Goal: Contribute content: Add original content to the website for others to see

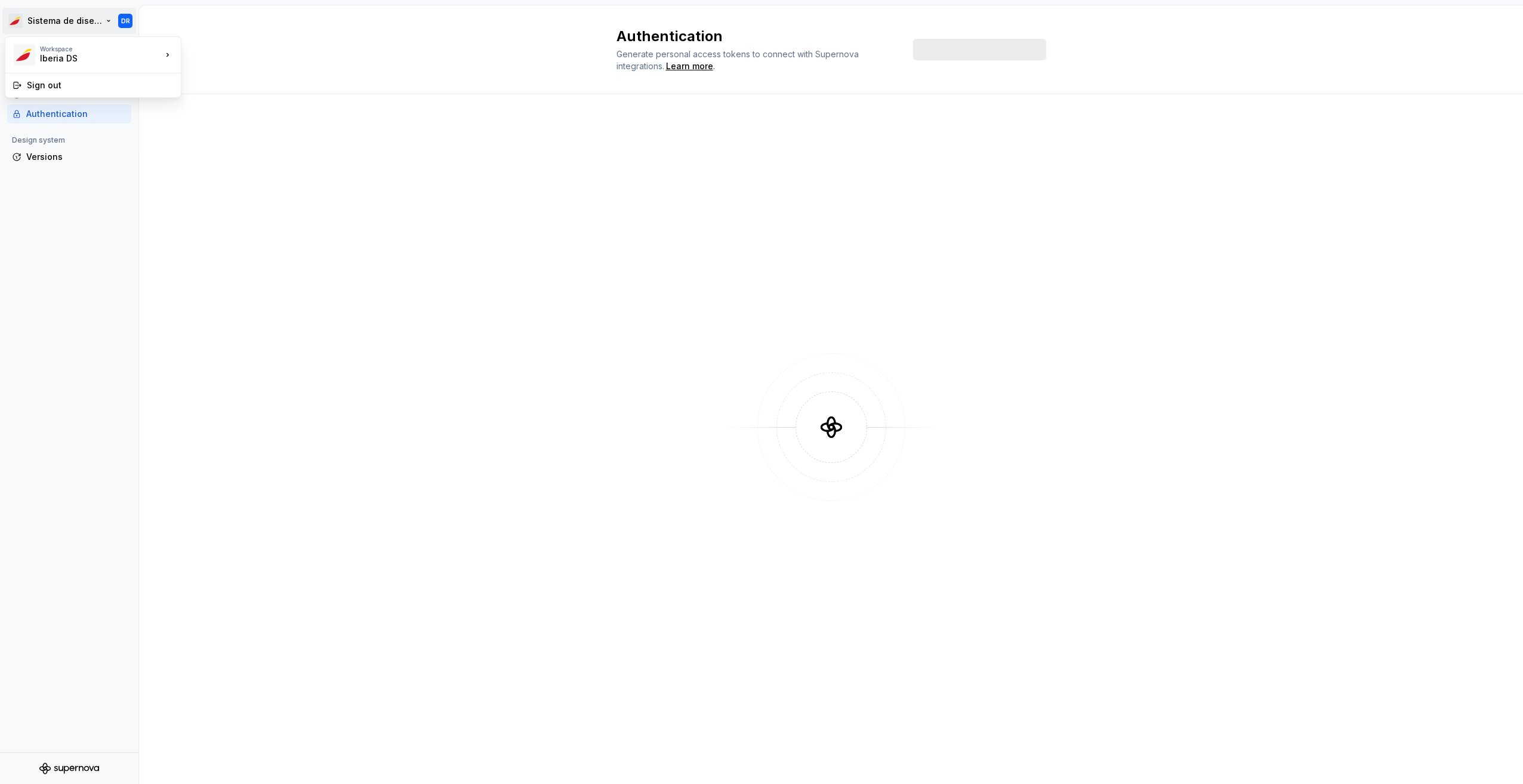
click at [49, 25] on html "Sistema de diseño Iberia DR Back Account Profile Authentication Design system V…" at bounding box center [761, 392] width 1523 height 784
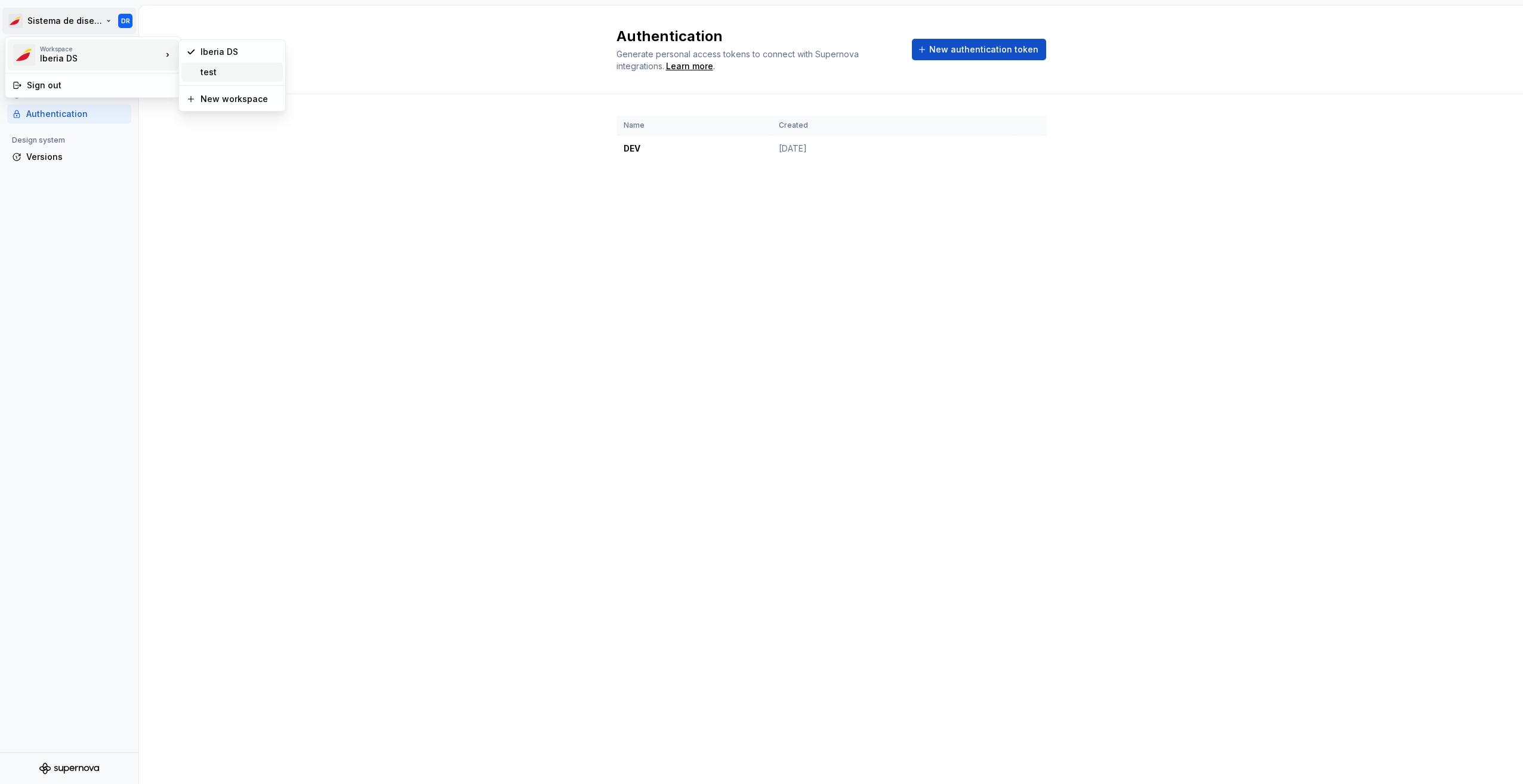
drag, startPoint x: 220, startPoint y: 72, endPoint x: 212, endPoint y: 68, distance: 8.9
click at [216, 67] on div "test" at bounding box center [239, 72] width 78 height 12
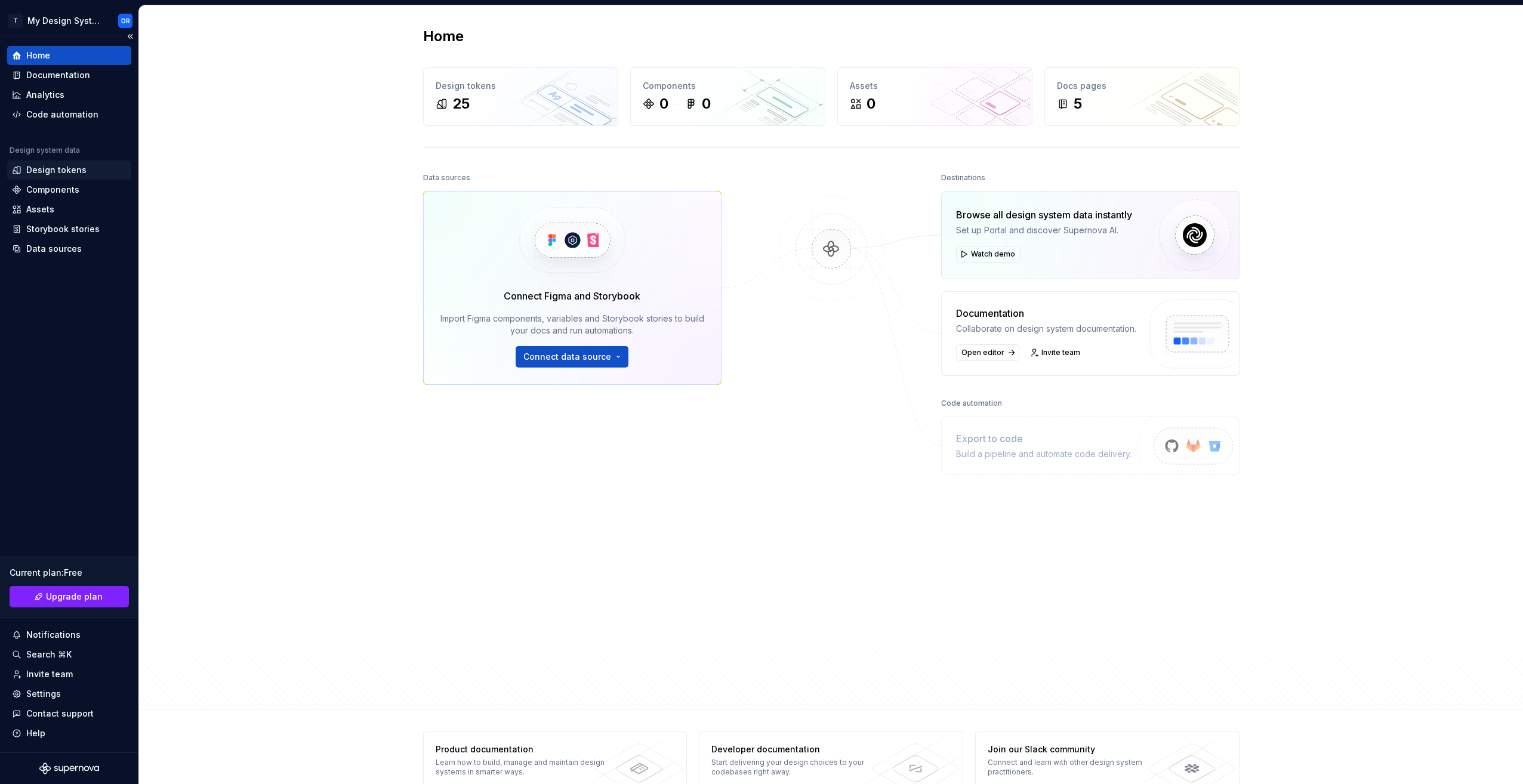
click at [58, 171] on div "Design tokens" at bounding box center [56, 169] width 60 height 12
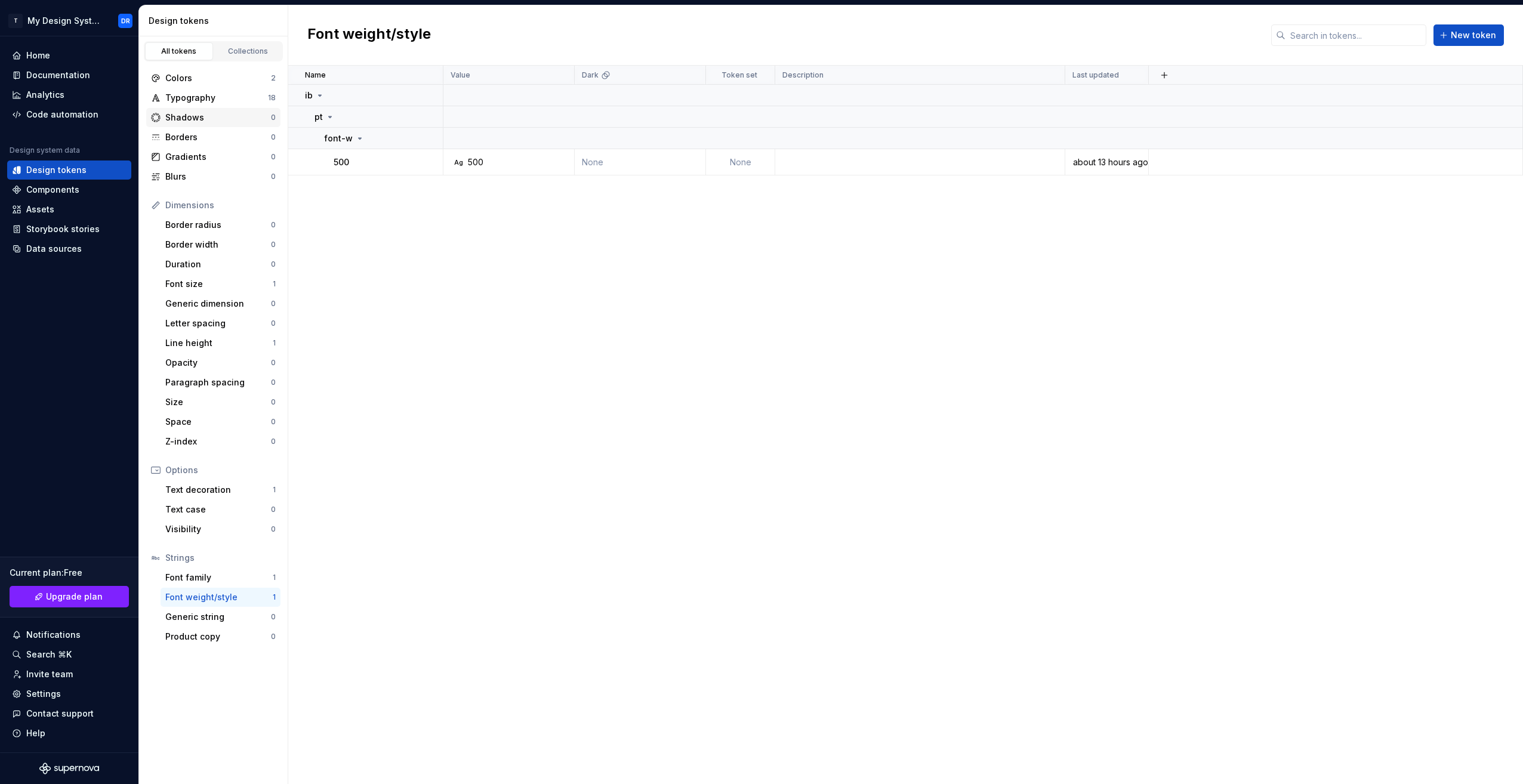
click at [222, 118] on div "Shadows" at bounding box center [218, 117] width 106 height 12
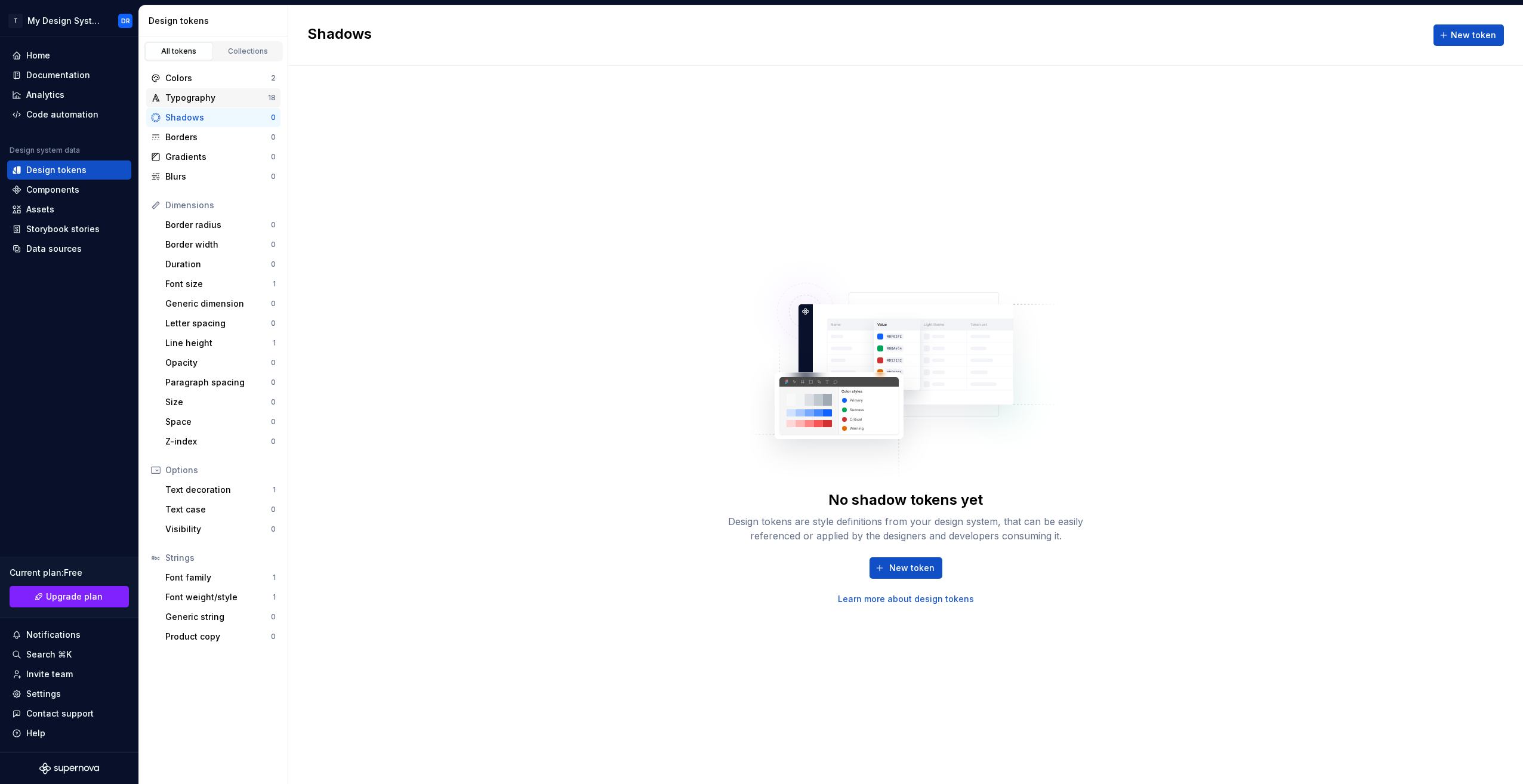
click at [238, 97] on div "Typography" at bounding box center [216, 98] width 103 height 12
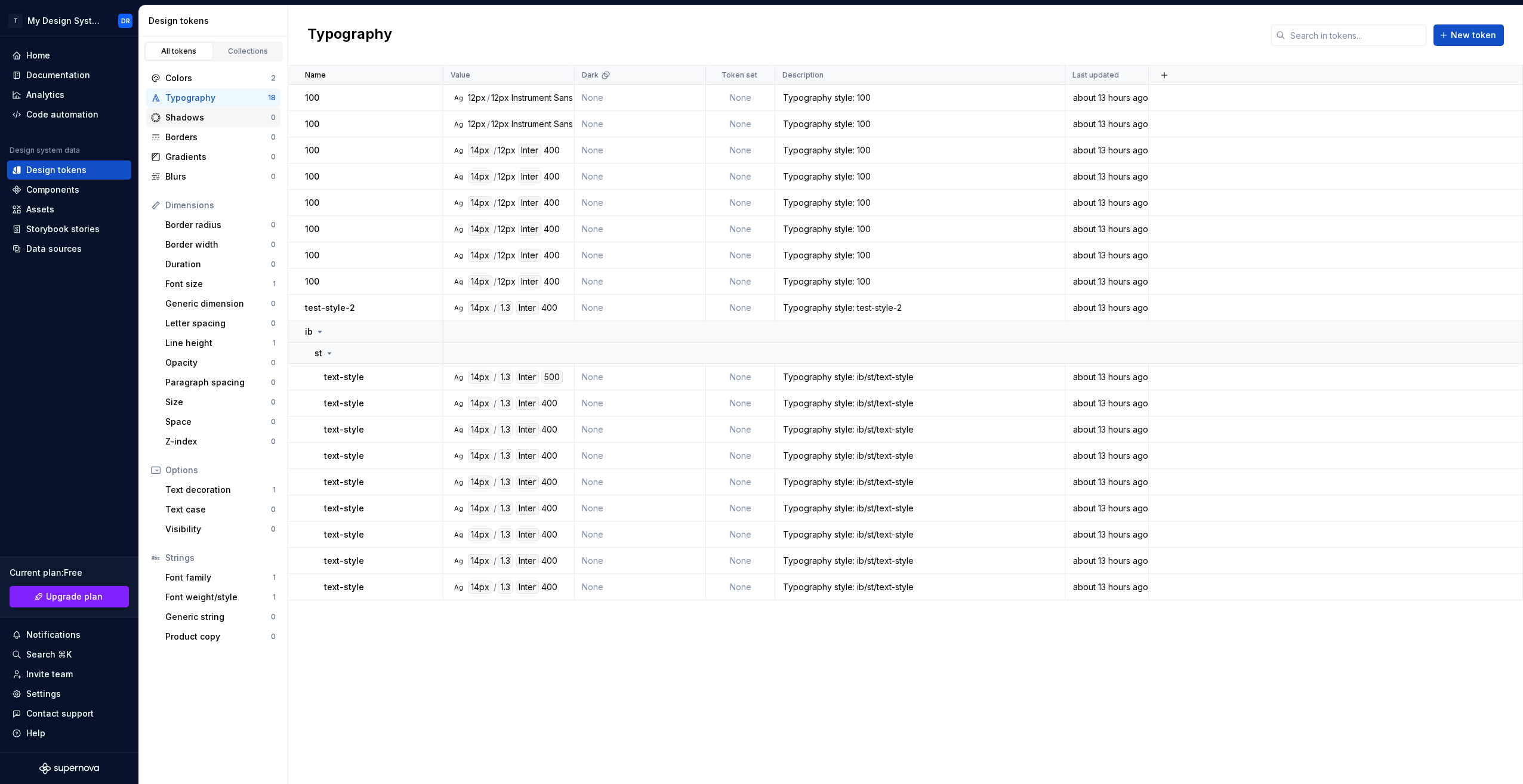
click at [214, 118] on div "Shadows" at bounding box center [218, 117] width 106 height 12
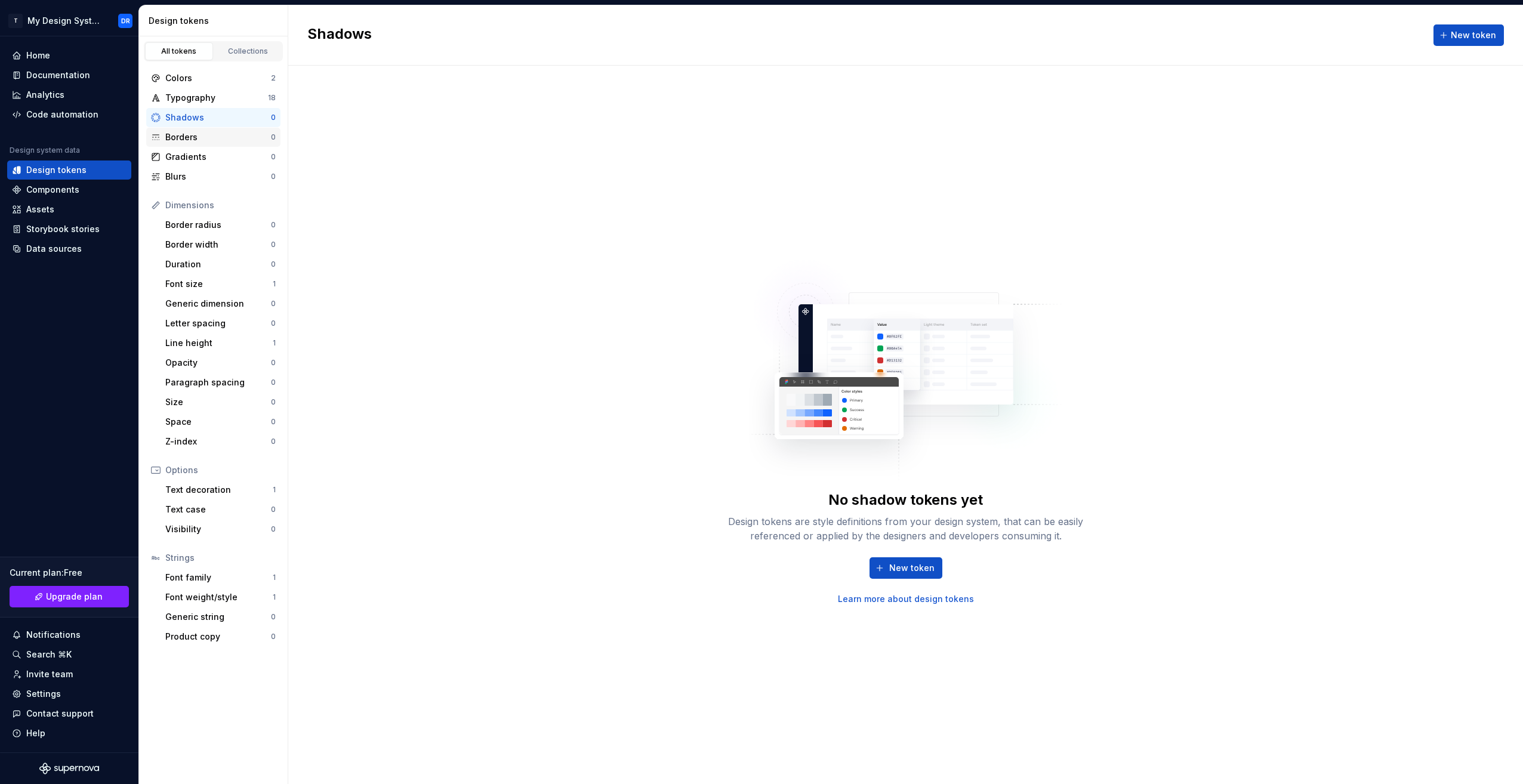
click at [195, 140] on div "Borders" at bounding box center [218, 137] width 106 height 12
click at [207, 123] on div "Shadows" at bounding box center [218, 117] width 106 height 12
click at [904, 566] on span "New token" at bounding box center [911, 568] width 45 height 12
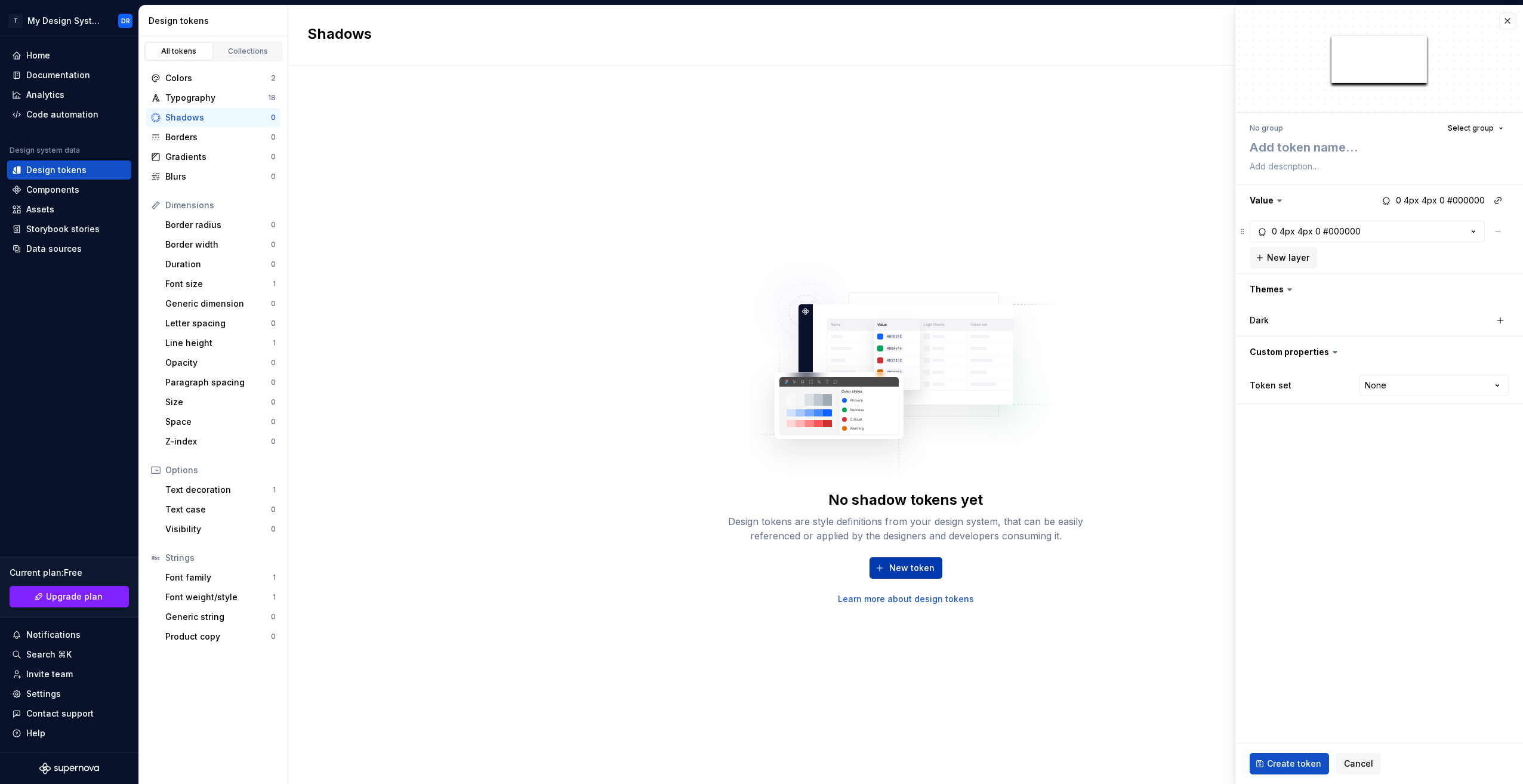
type textarea "*"
type textarea "i"
type textarea "*"
type textarea "ib"
type textarea "*"
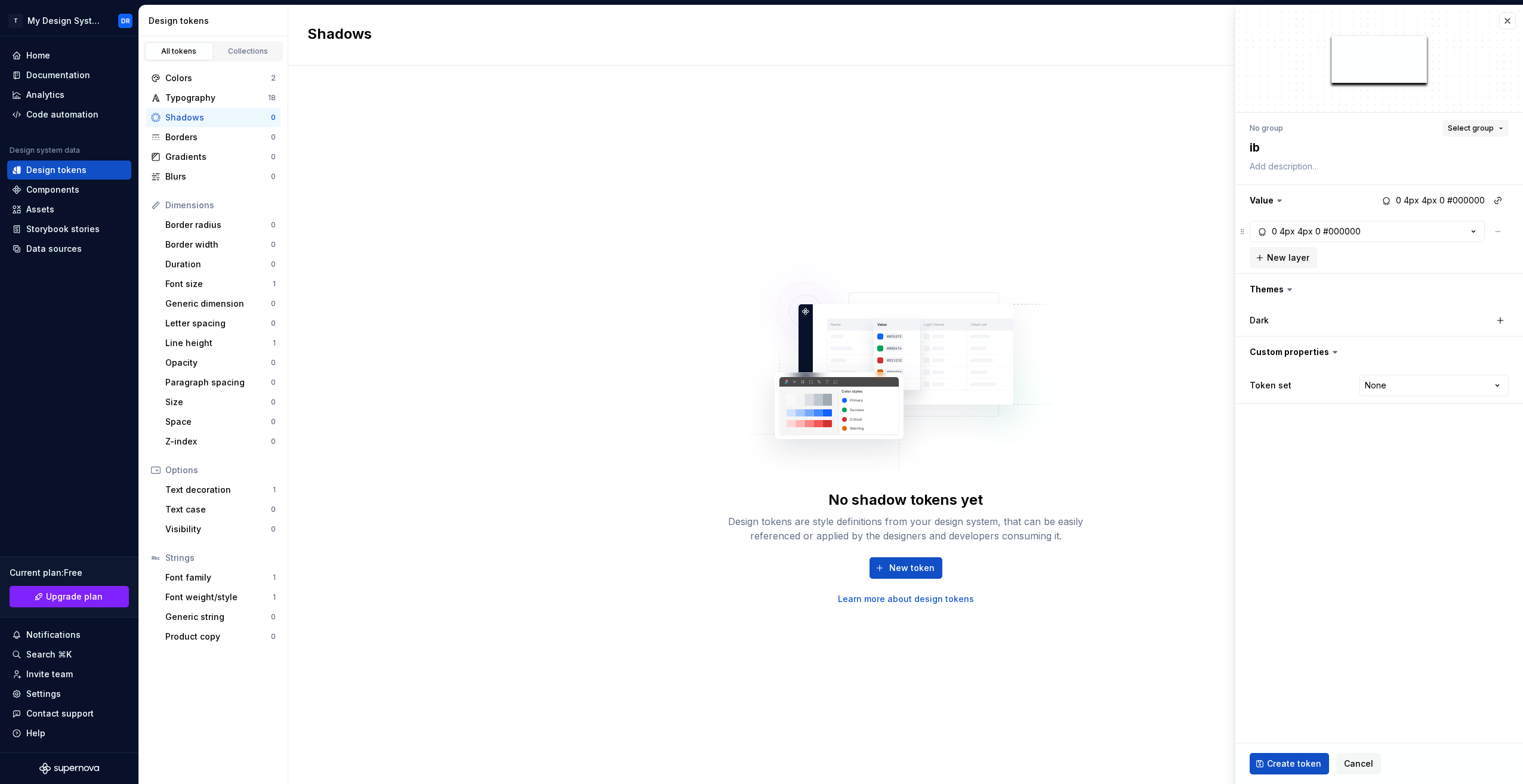
type textarea "ib"
click at [1471, 128] on span "Select group" at bounding box center [1471, 128] width 46 height 10
click at [1366, 200] on div "Create group" at bounding box center [1367, 198] width 55 height 12
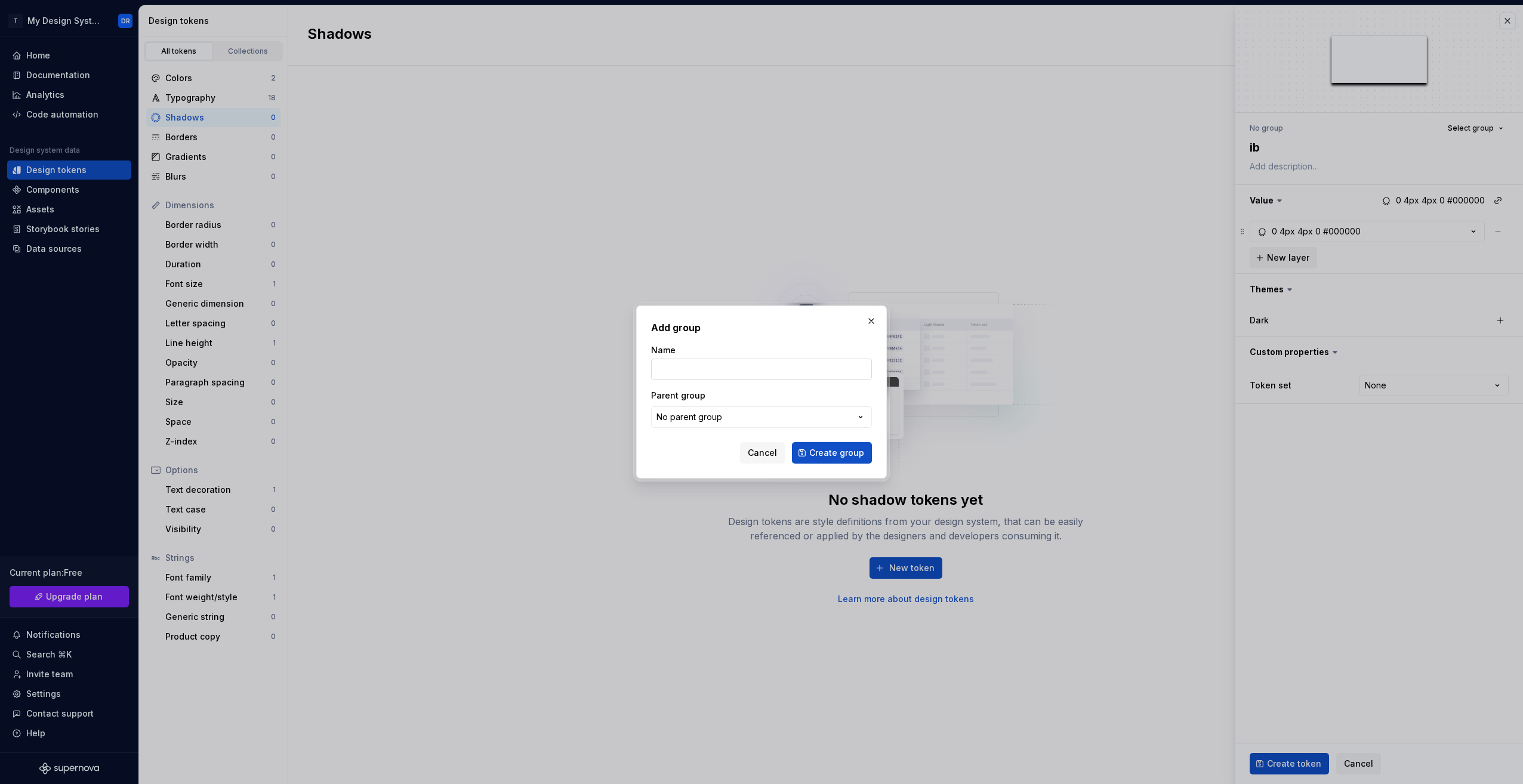
type textarea "*"
click at [717, 372] on input "Name" at bounding box center [762, 369] width 221 height 21
type input "ib"
click at [734, 414] on button "No parent group" at bounding box center [762, 417] width 221 height 21
click at [734, 414] on div "Add group Name ib Parent group No parent group Cancel Create group" at bounding box center [761, 392] width 1523 height 784
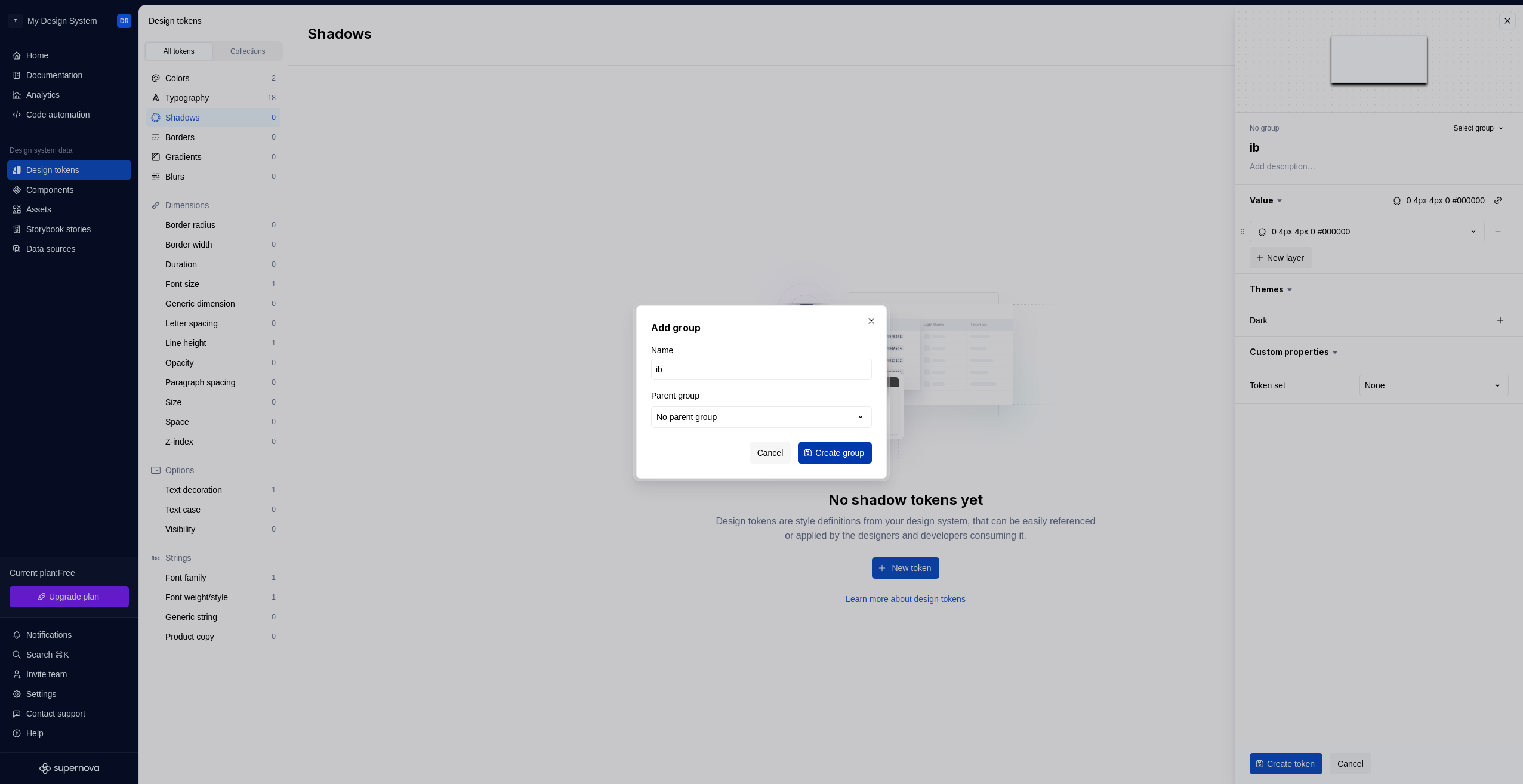
click at [818, 452] on span "Create group" at bounding box center [840, 452] width 49 height 12
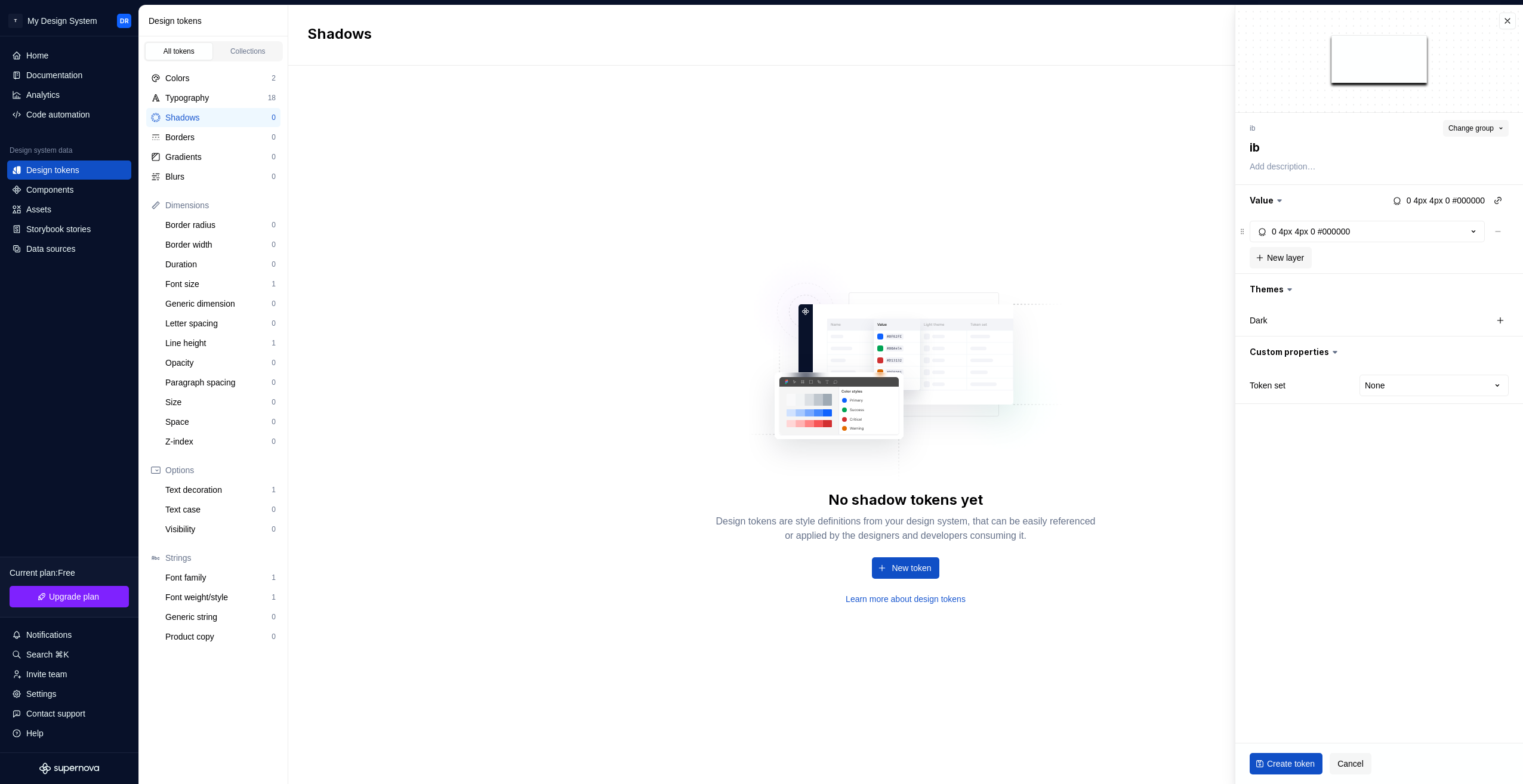
click at [1481, 123] on span "Change group" at bounding box center [1471, 128] width 45 height 10
click at [1368, 220] on div "Create group" at bounding box center [1365, 222] width 49 height 12
type textarea "*"
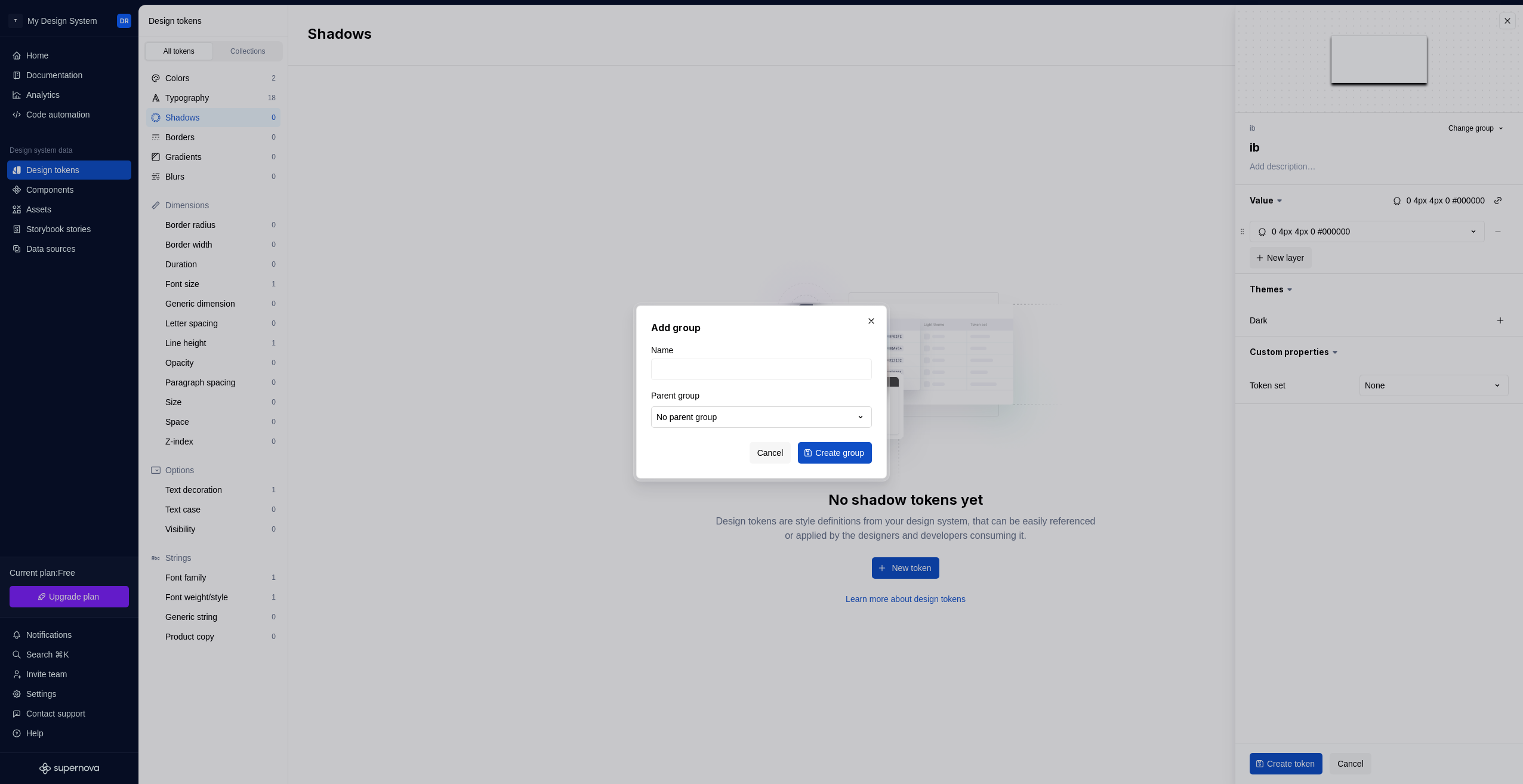
click at [693, 413] on div "No parent group" at bounding box center [687, 417] width 60 height 12
click at [691, 484] on div "ib" at bounding box center [769, 489] width 191 height 12
click at [672, 375] on input "Name" at bounding box center [762, 369] width 221 height 21
type input "st"
click at [829, 455] on span "Create group" at bounding box center [840, 452] width 49 height 12
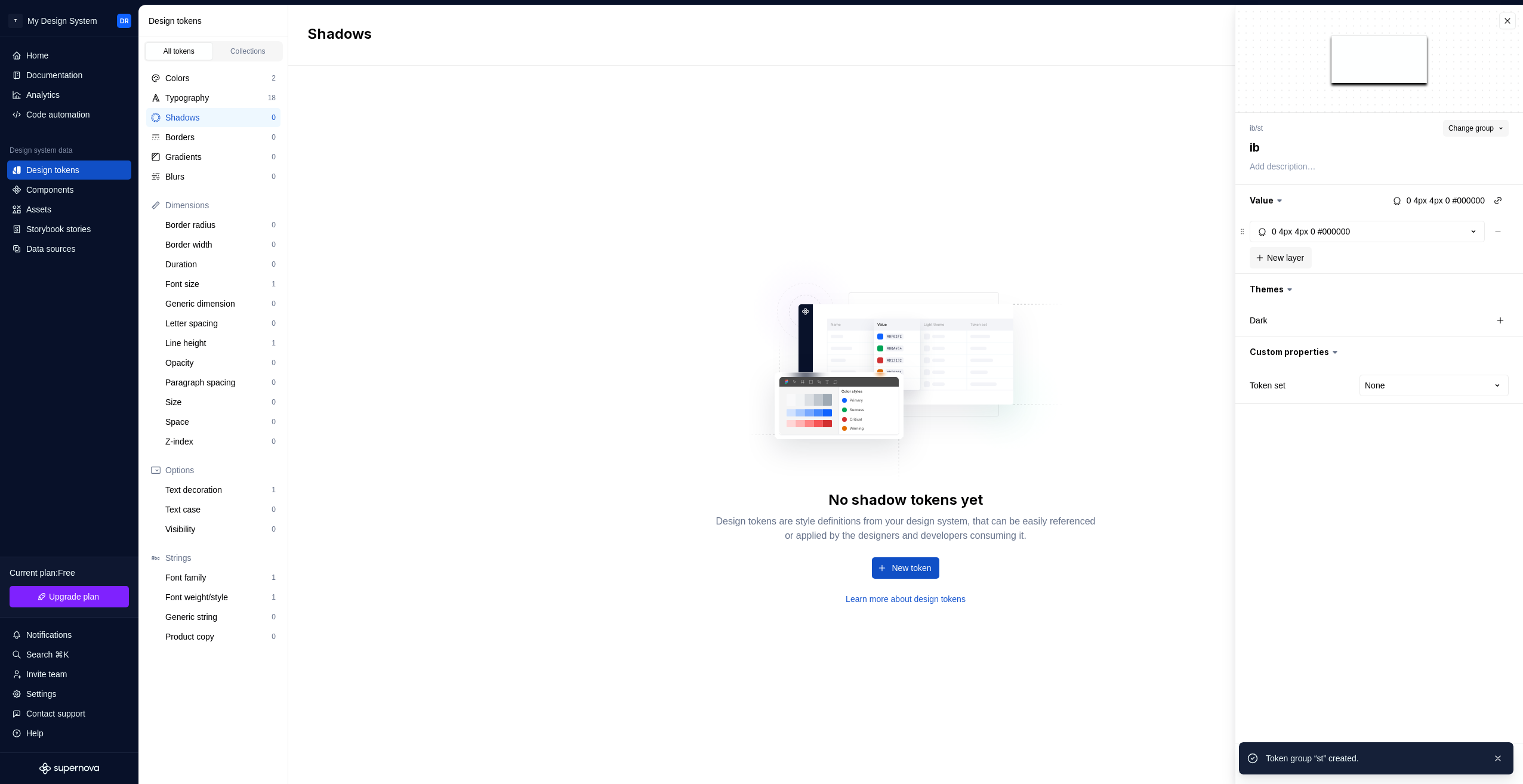
click at [1471, 126] on span "Change group" at bounding box center [1471, 128] width 45 height 10
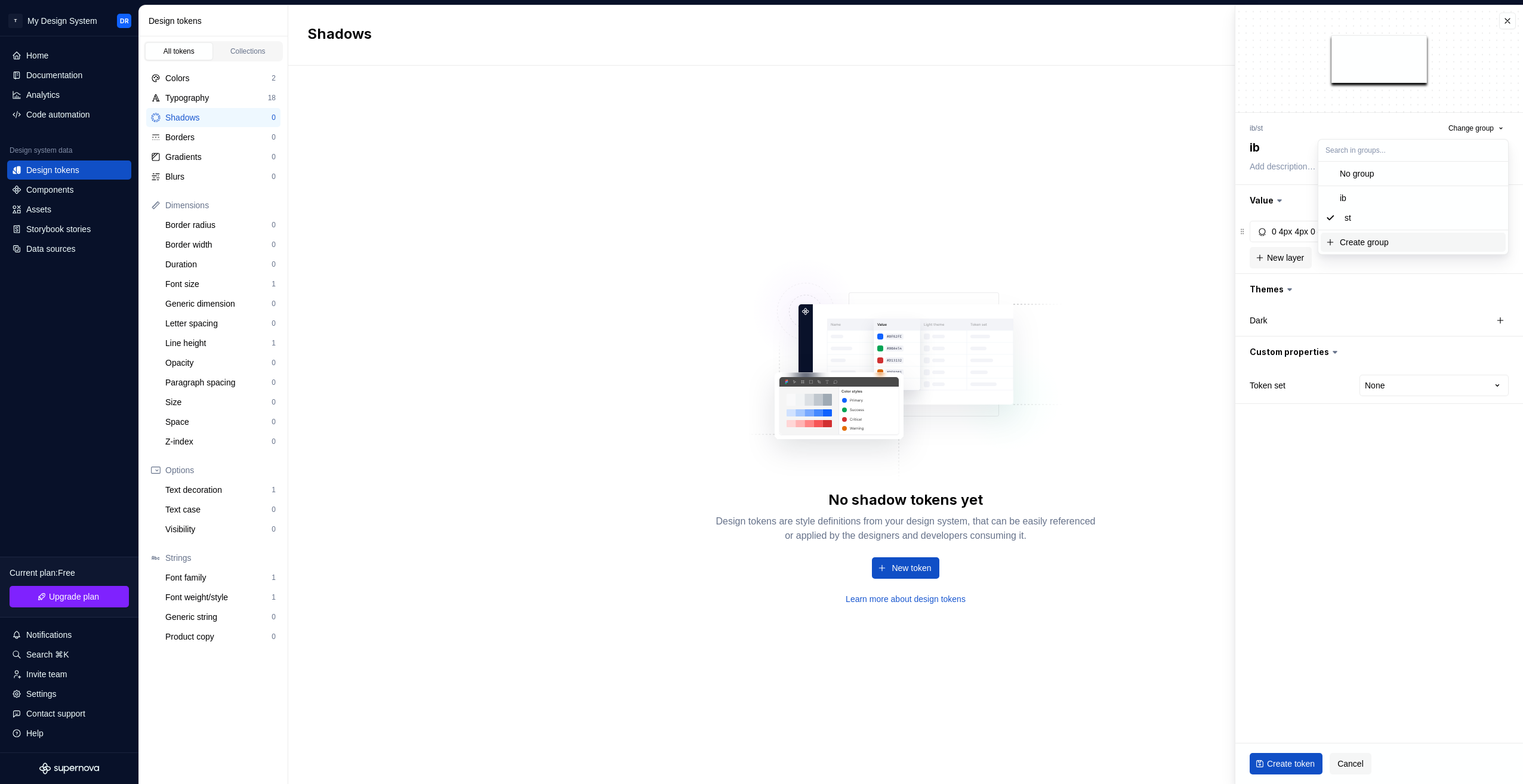
click at [1366, 242] on div "Create group" at bounding box center [1365, 242] width 49 height 12
type textarea "*"
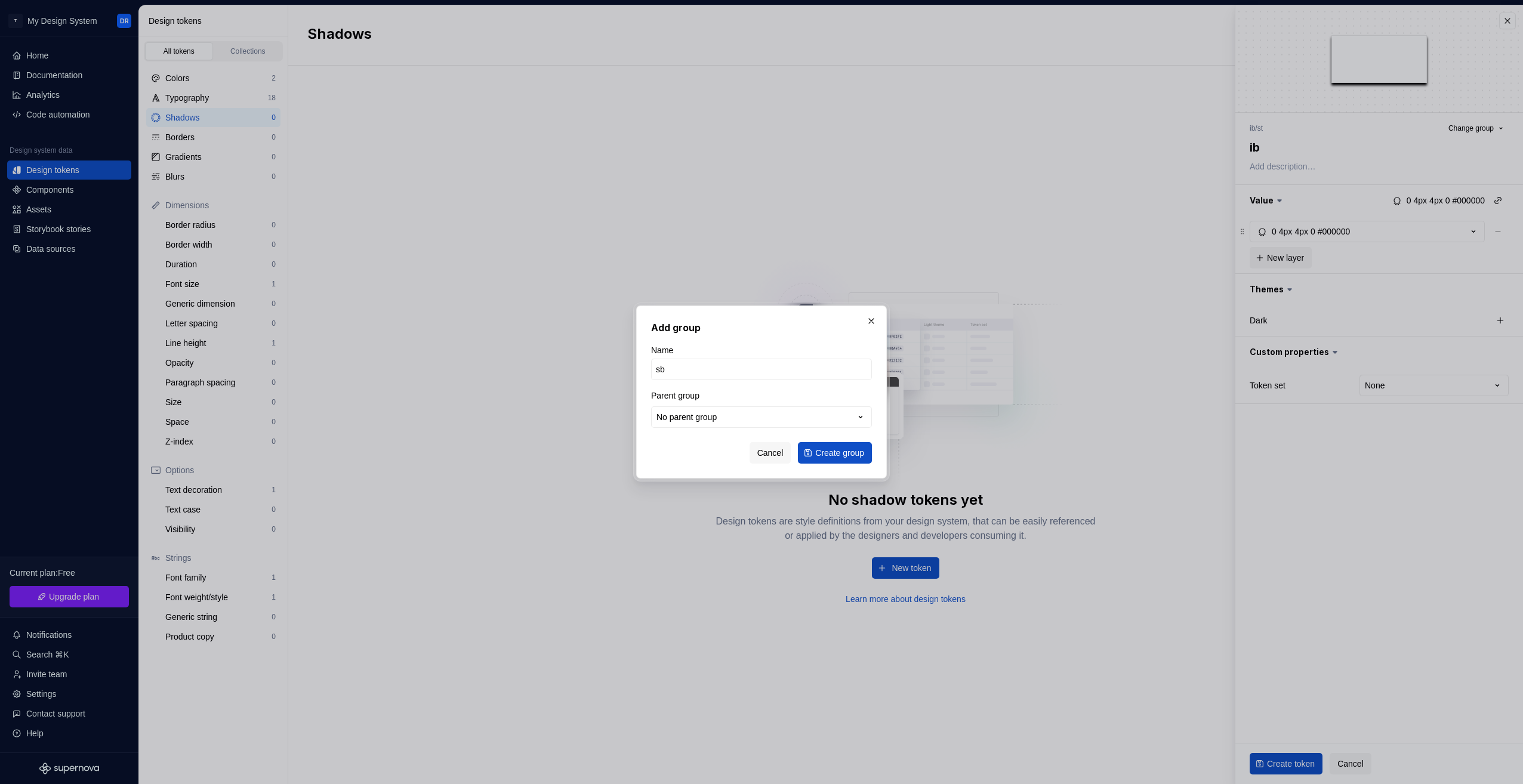
type input "s"
type input "box-shadow"
click at [720, 415] on button "No parent group" at bounding box center [762, 417] width 221 height 21
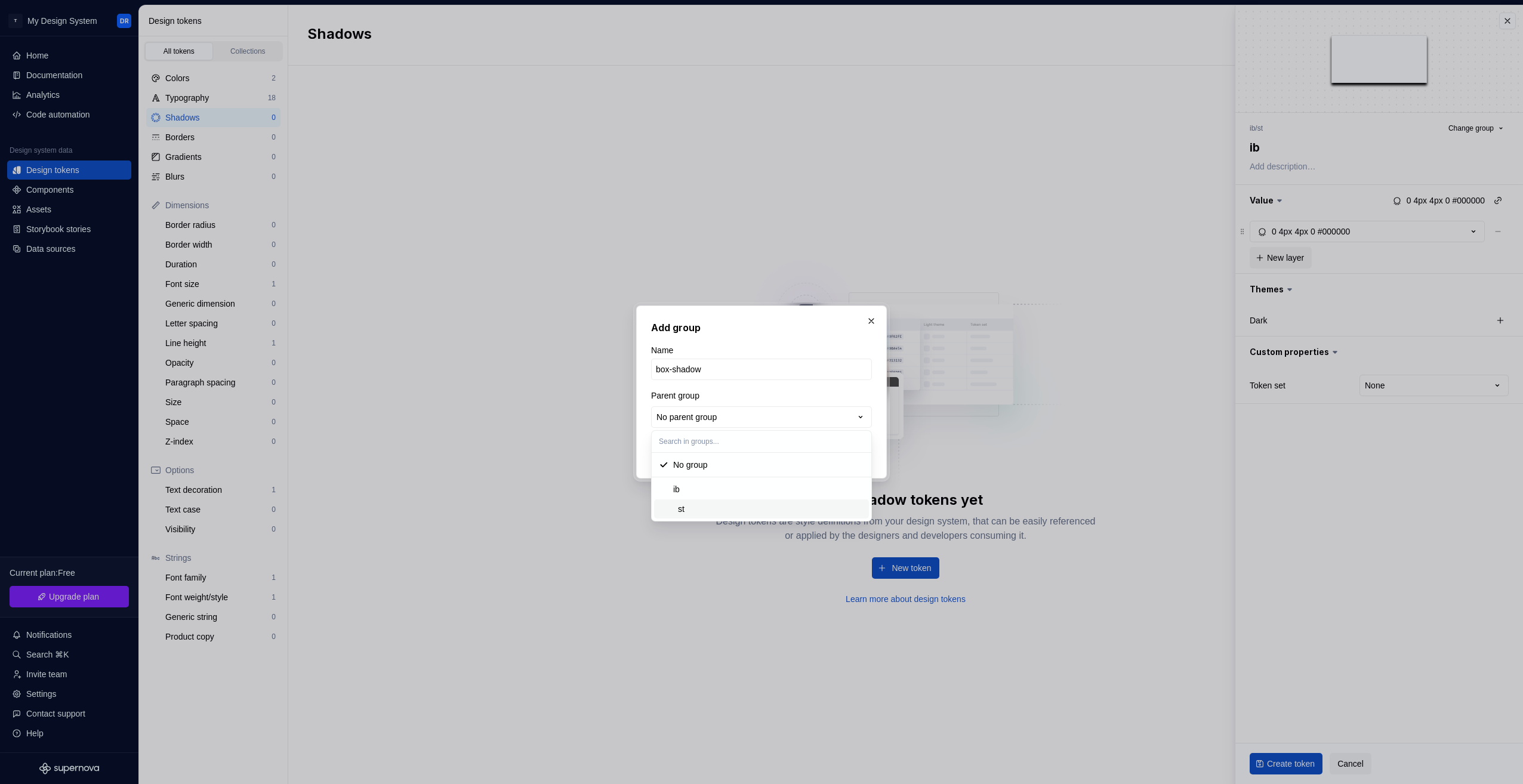
click at [692, 514] on div "st" at bounding box center [769, 509] width 191 height 12
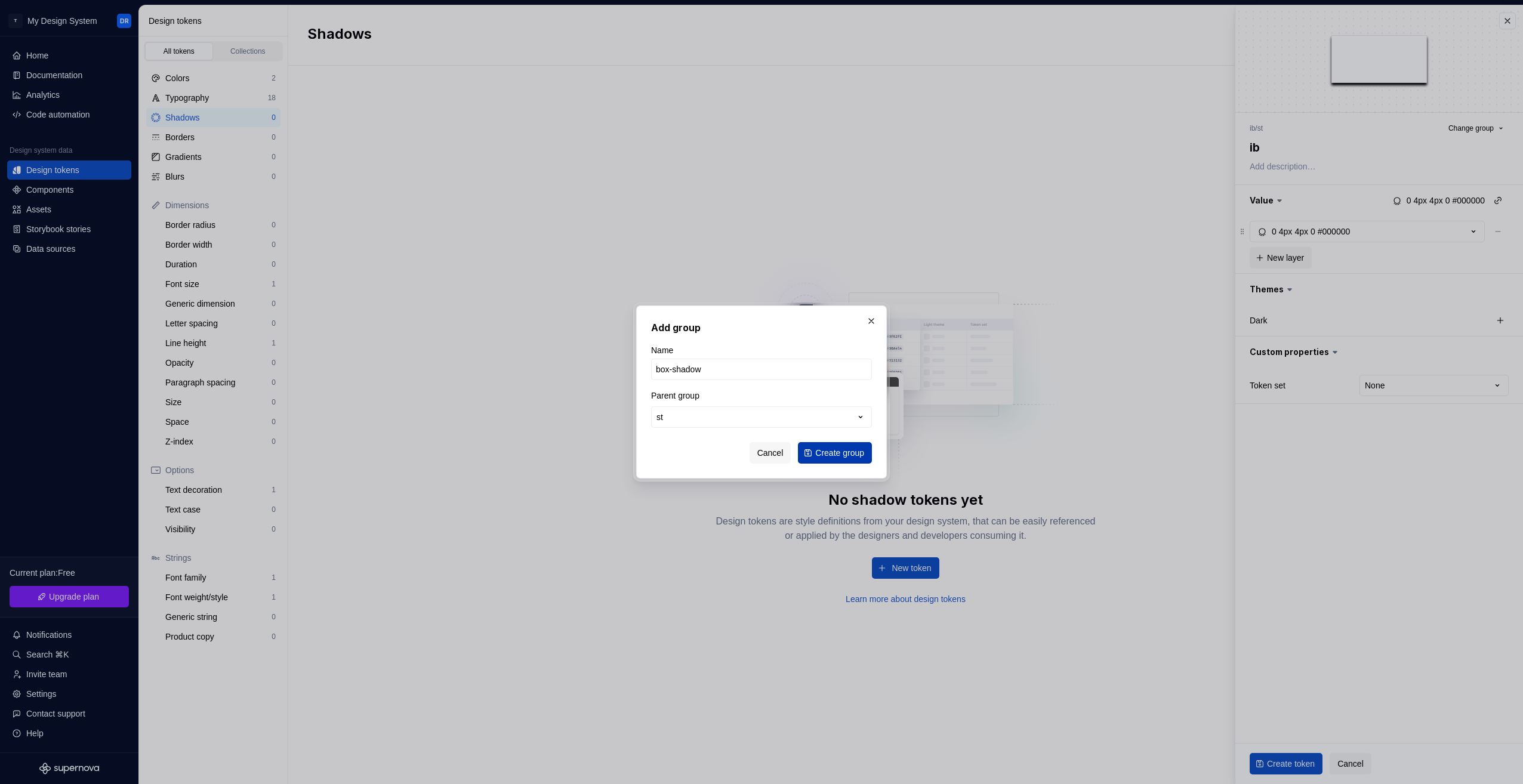
click at [848, 451] on span "Create group" at bounding box center [840, 452] width 49 height 12
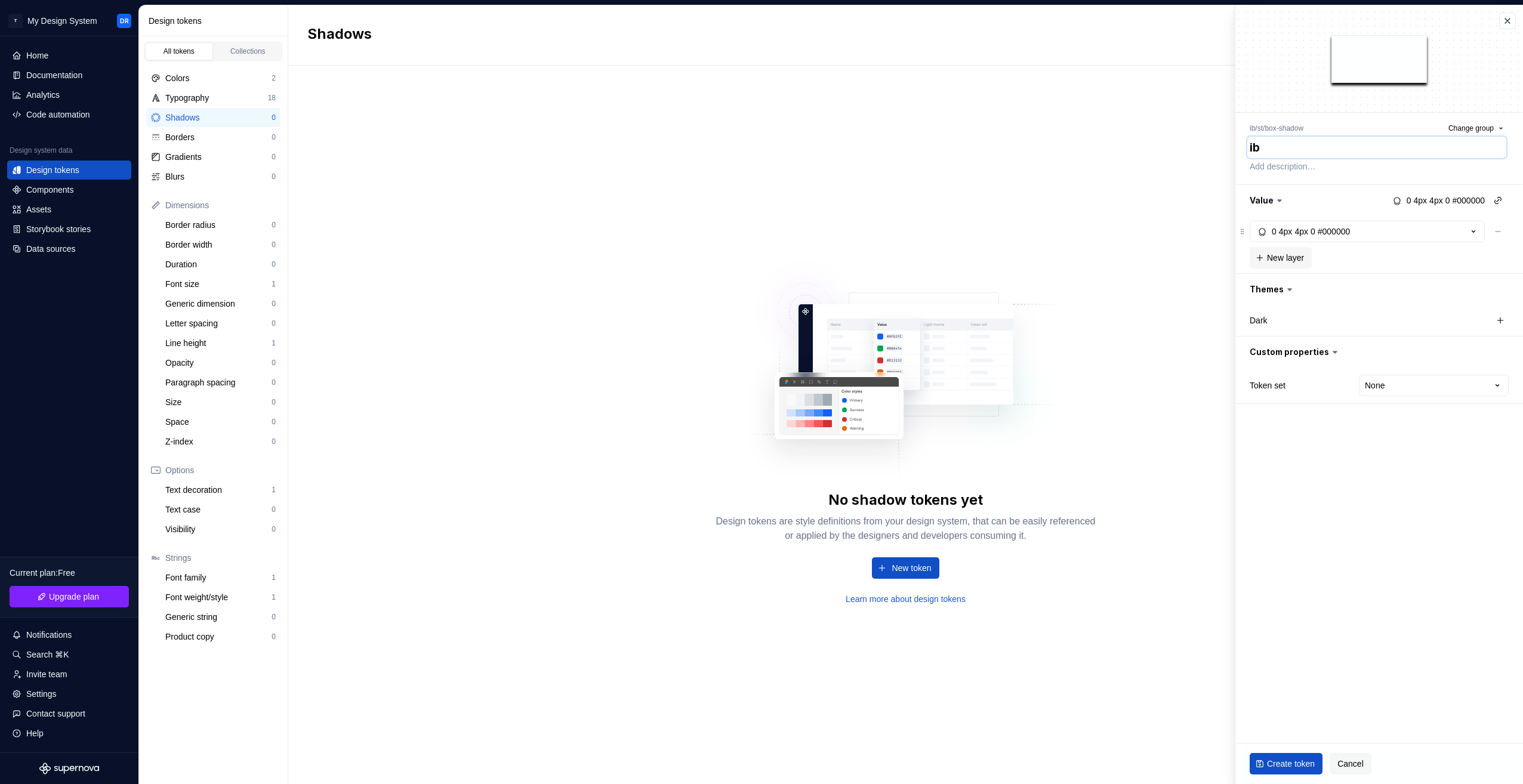
type textarea "*"
type textarea "t"
type textarea "*"
type textarea "te"
type textarea "*"
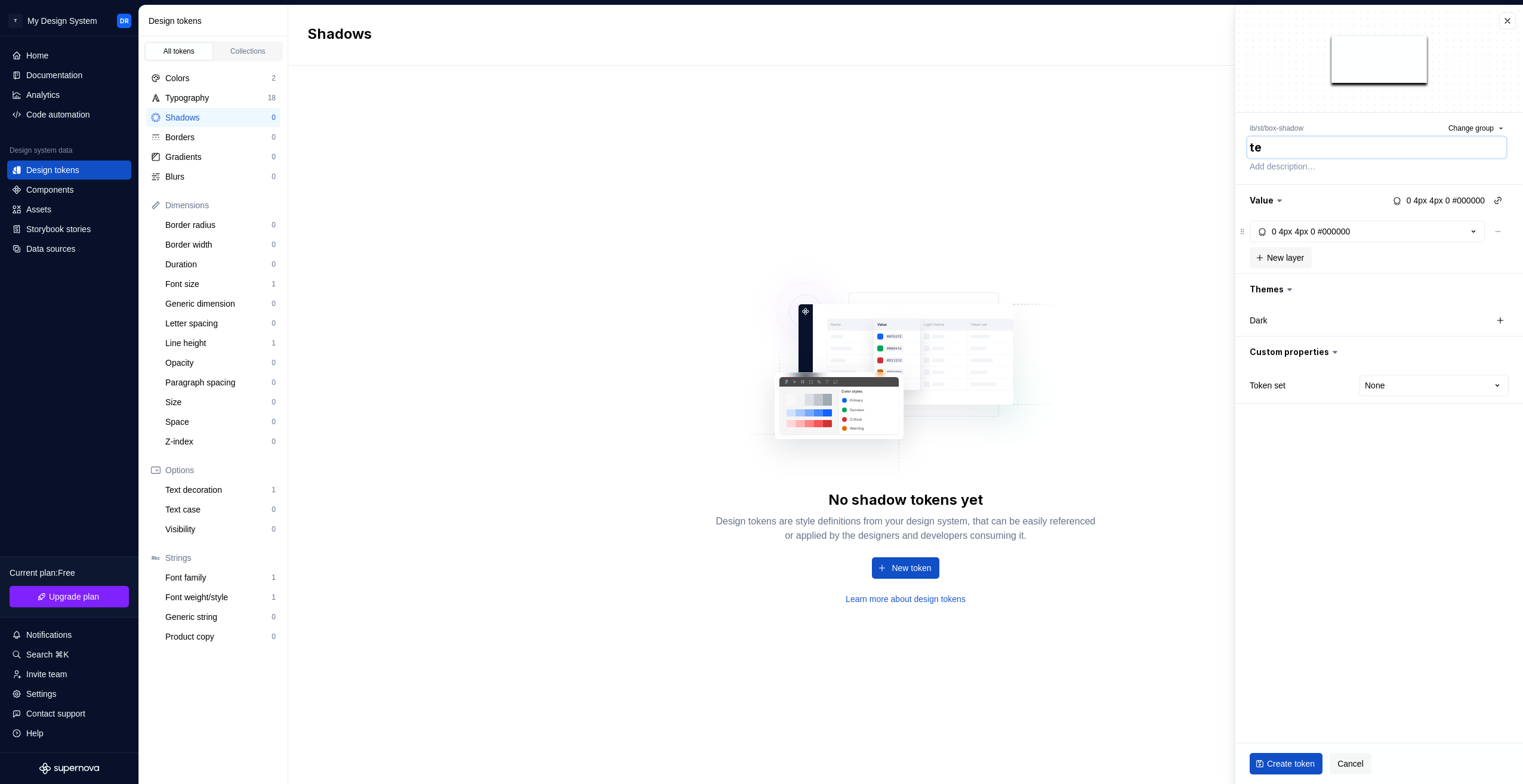
type textarea "tes"
type textarea "*"
type textarea "test"
type textarea "*"
type textarea "test"
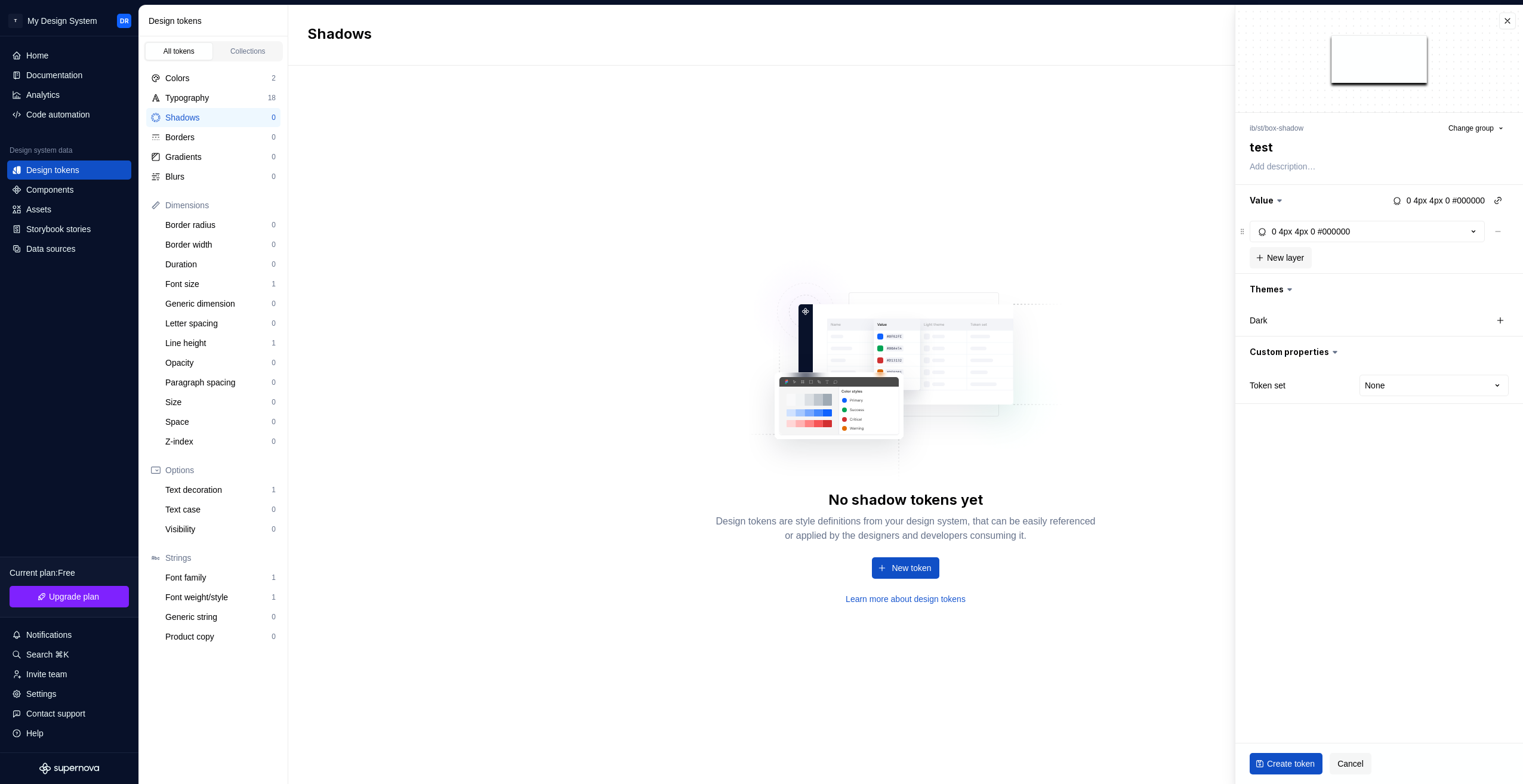
click at [1345, 558] on fieldset "ib / st / box-shadow Change group test Value 0 4px 4px 0 #000000 0 4px 4px 0 #0…" at bounding box center [1380, 395] width 288 height 779
click at [1424, 200] on button "button" at bounding box center [1380, 200] width 288 height 31
click at [1308, 231] on div "4px" at bounding box center [1301, 231] width 14 height 12
type textarea "*"
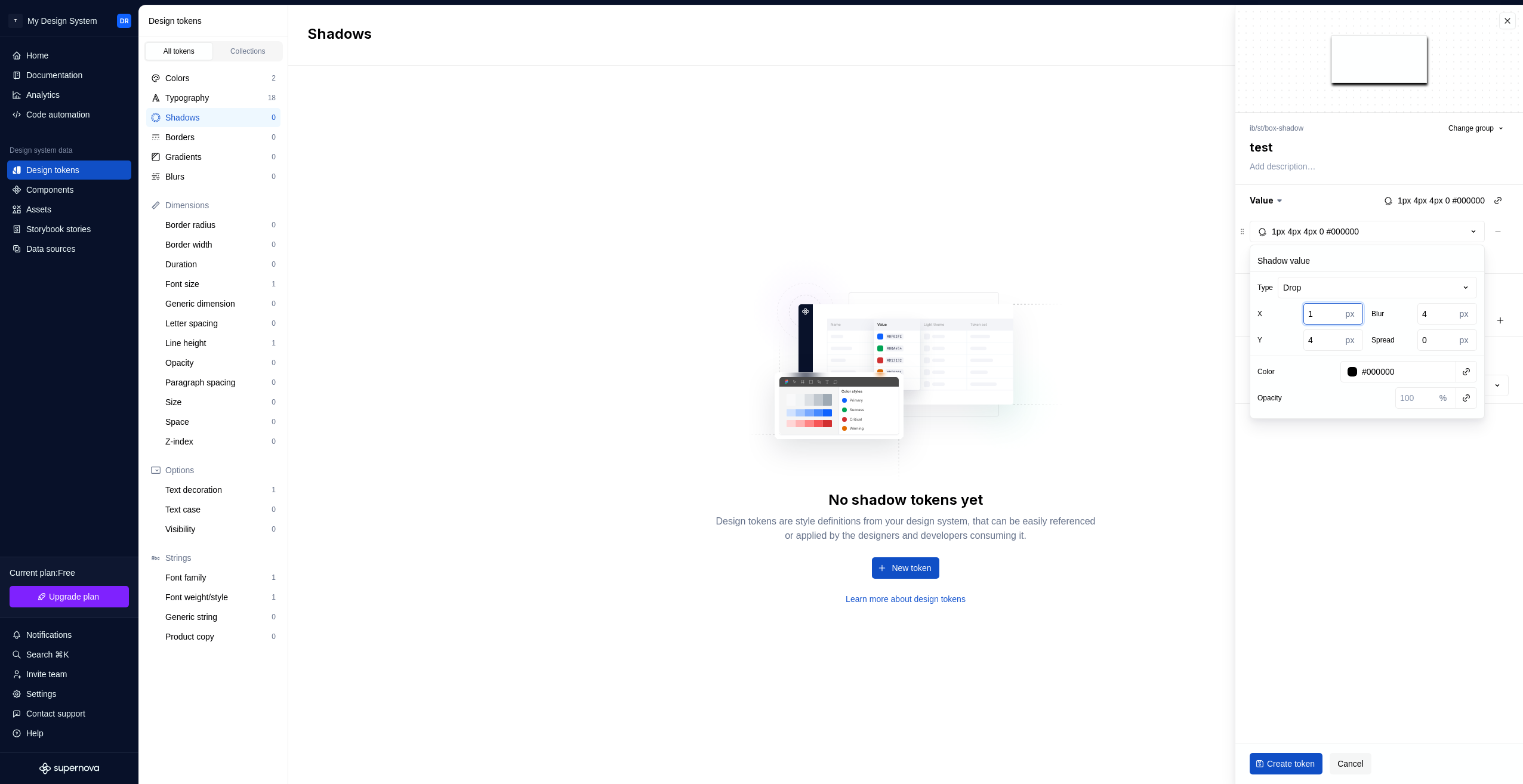
type input "1"
click at [1337, 311] on input "1" at bounding box center [1323, 313] width 38 height 21
click at [1326, 341] on input "4" at bounding box center [1323, 340] width 38 height 21
click at [1453, 286] on html "T My Design System DR Home Documentation Analytics Code automation Design syste…" at bounding box center [761, 392] width 1523 height 784
click at [1372, 284] on html "T My Design System DR Home Documentation Analytics Code automation Design syste…" at bounding box center [761, 392] width 1523 height 784
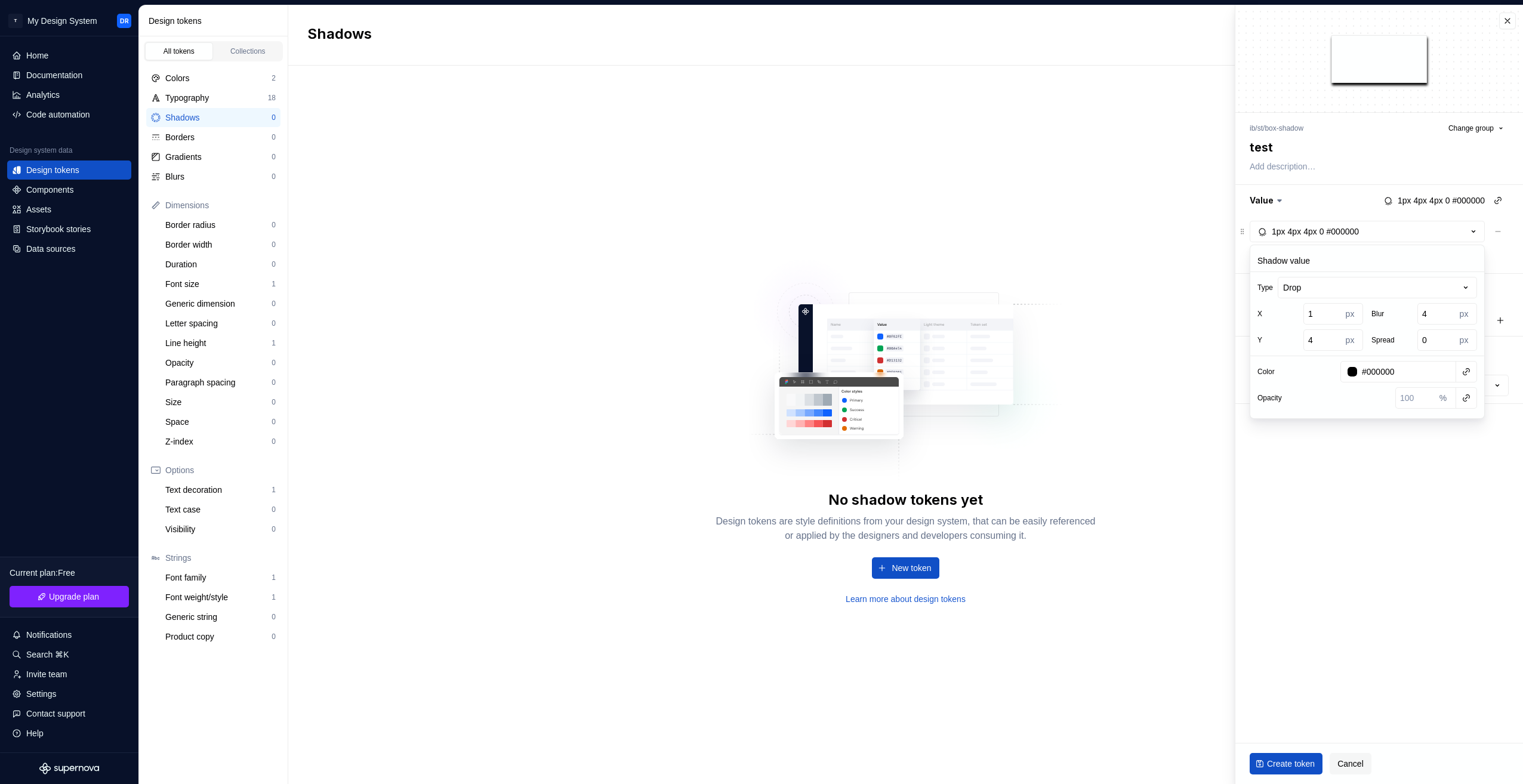
click at [1378, 487] on fieldset "ib / st / box-shadow Change group test Value 1px 4px 4px 0 #000000 1px 4px 4px …" at bounding box center [1380, 395] width 288 height 779
click at [1501, 202] on button "button" at bounding box center [1498, 200] width 17 height 17
click at [1420, 446] on html "T My Design System DR Home Documentation Analytics Code automation Design syste…" at bounding box center [761, 392] width 1523 height 784
click at [1264, 232] on icon "button" at bounding box center [1262, 231] width 11 height 11
click at [1350, 310] on div "px" at bounding box center [1352, 313] width 21 height 21
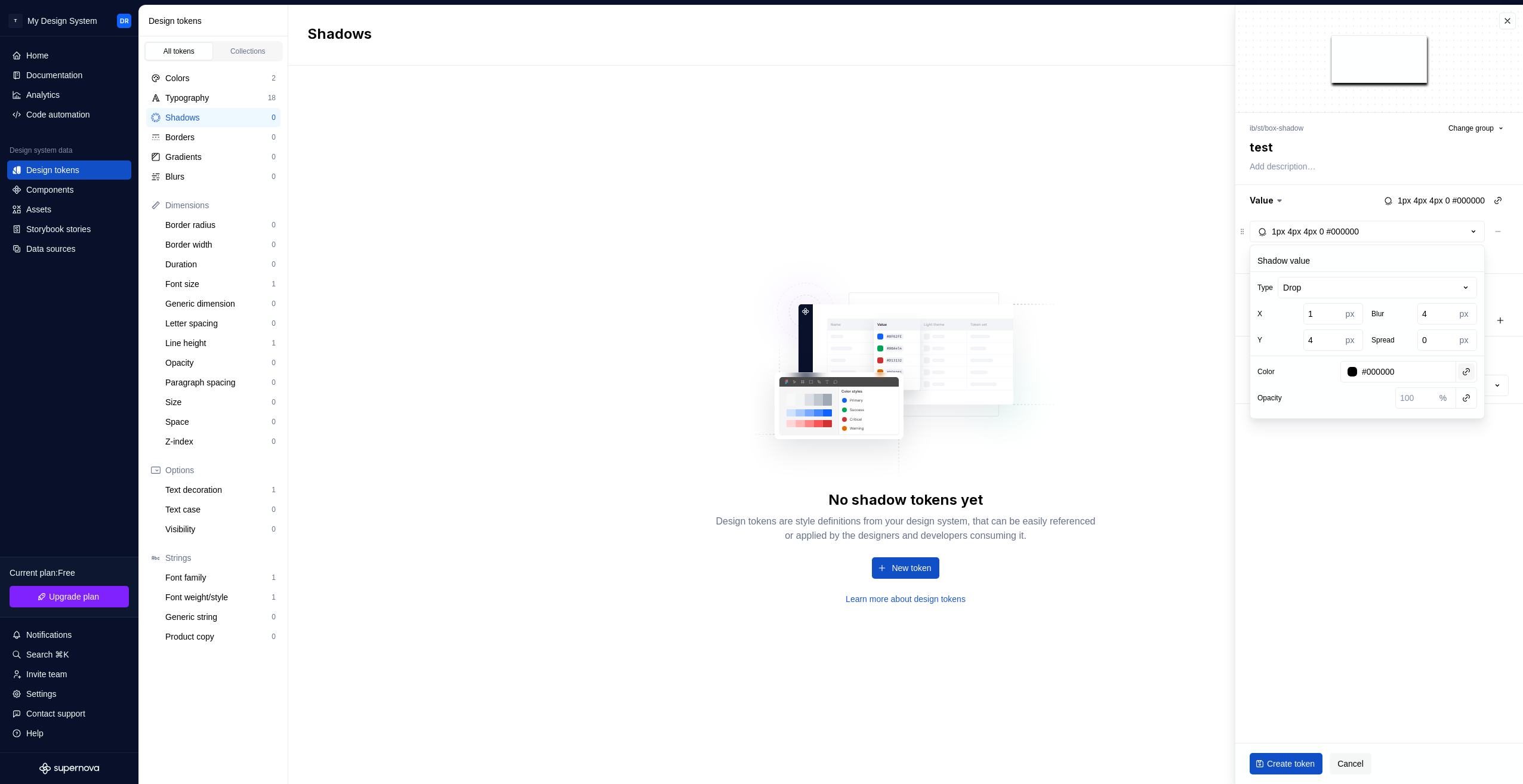
click at [1473, 374] on button "button" at bounding box center [1467, 371] width 17 height 17
click at [1346, 483] on div "cosa" at bounding box center [1381, 483] width 111 height 12
click at [1467, 398] on button "button" at bounding box center [1467, 398] width 17 height 17
click at [1409, 394] on html "T My Design System DR Home Documentation Analytics Code automation Design syste…" at bounding box center [761, 392] width 1523 height 784
click at [1425, 506] on fieldset "ib / st / box-shadow Change group test Value 1px 4px 4px 0 cosa 1px 4px 4px 0 c…" at bounding box center [1380, 395] width 288 height 779
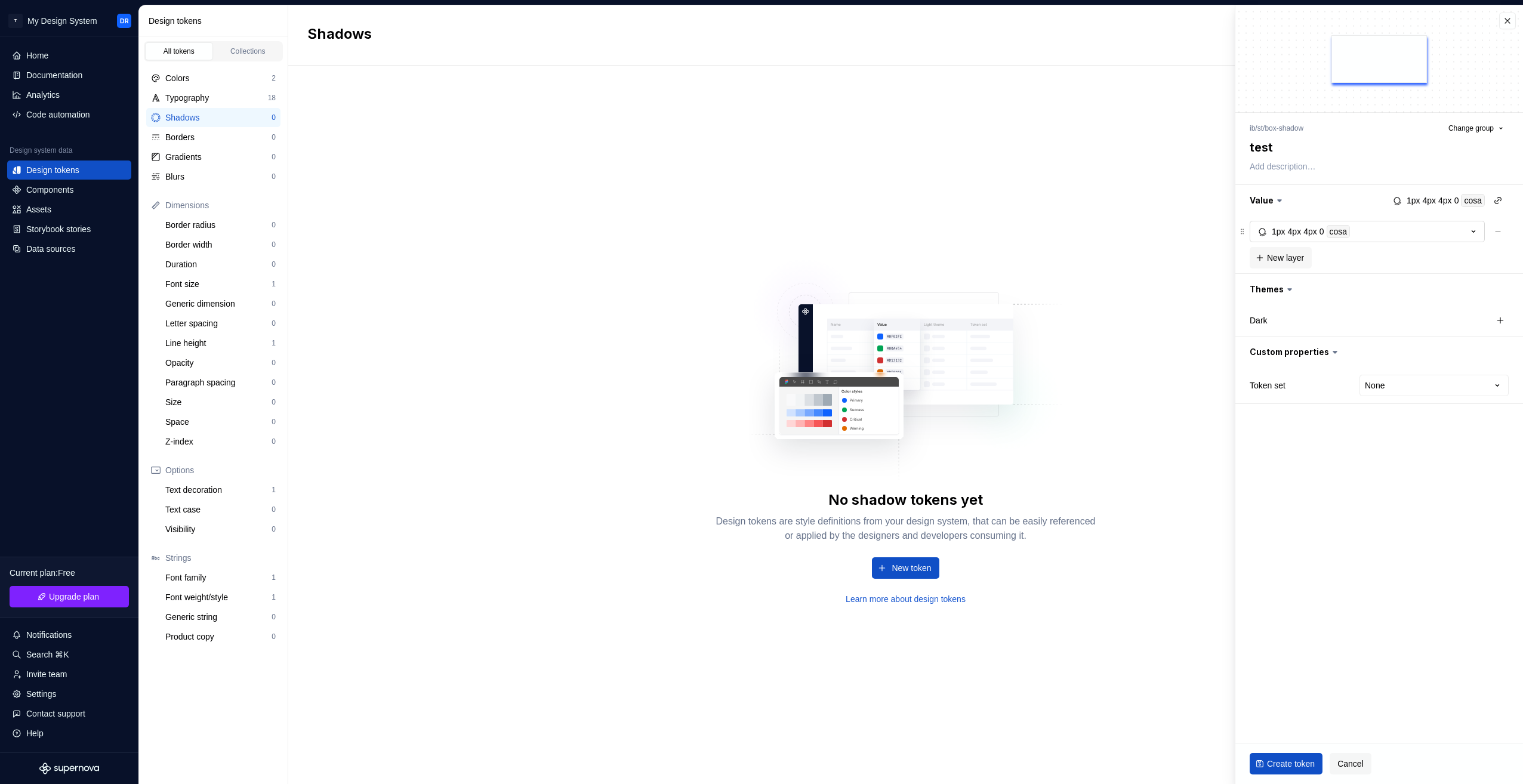
click at [1473, 235] on icon "button" at bounding box center [1474, 231] width 12 height 12
click at [1284, 766] on span "Create token" at bounding box center [1291, 763] width 48 height 12
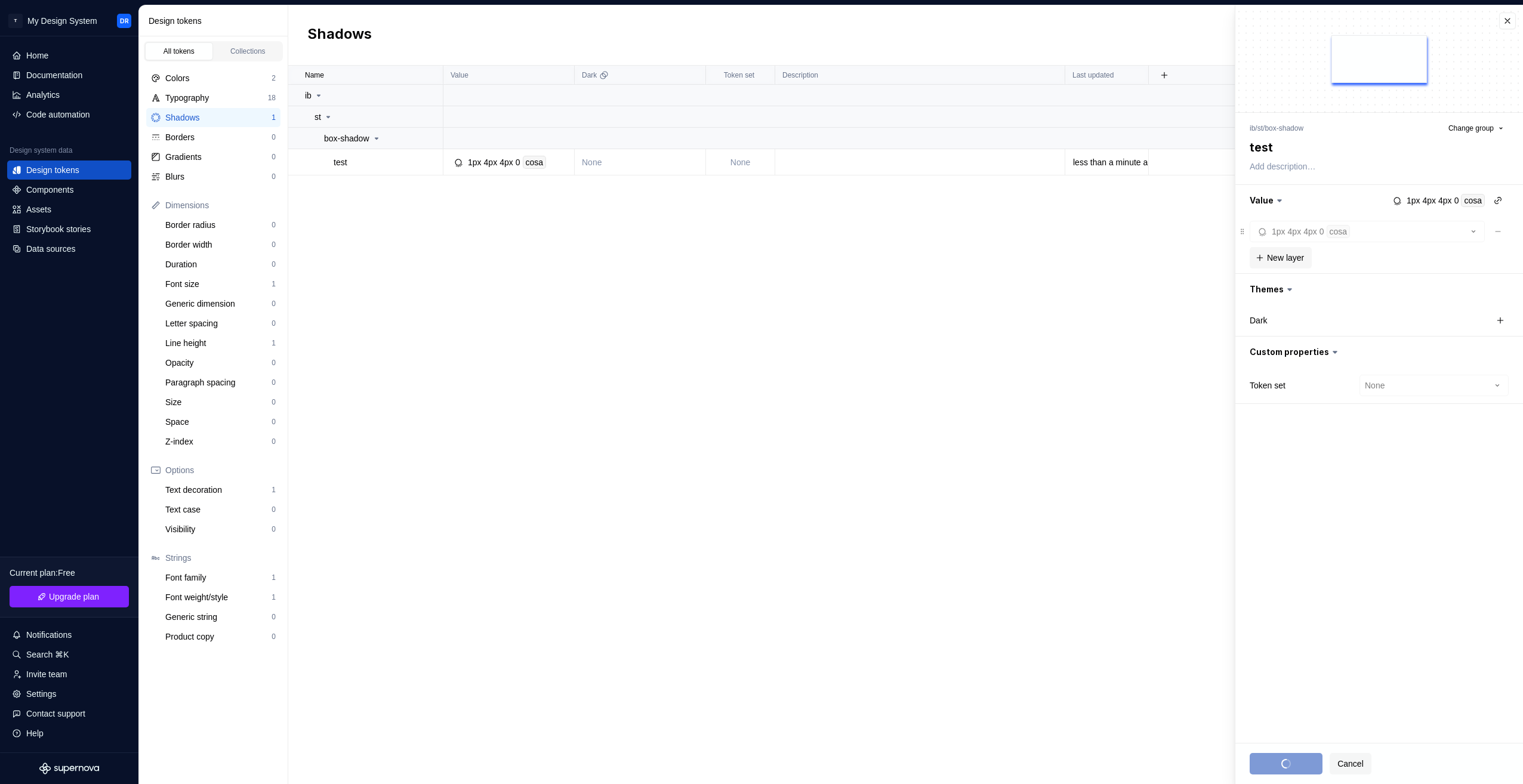
type textarea "*"
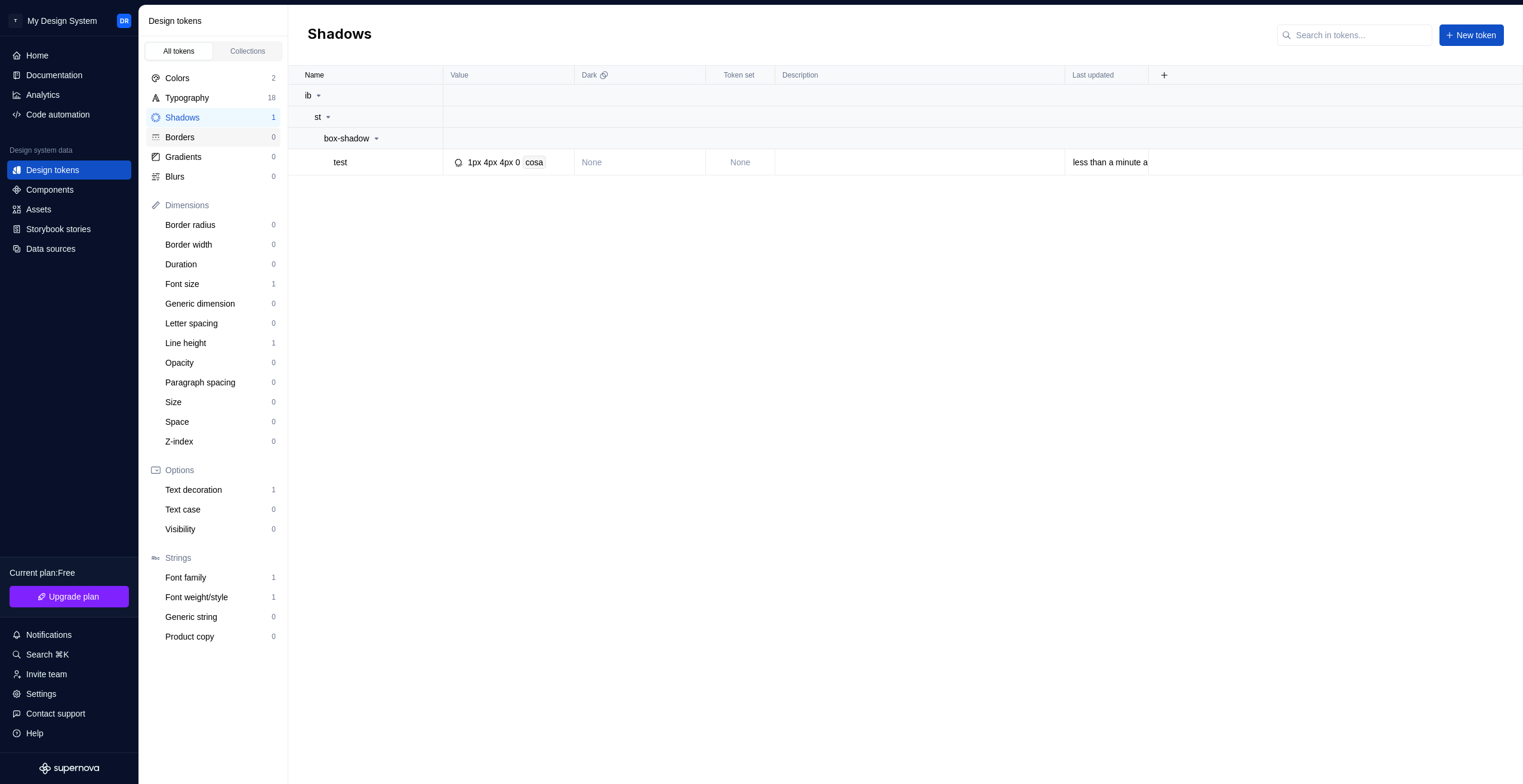
click at [235, 140] on div "Borders" at bounding box center [219, 137] width 107 height 12
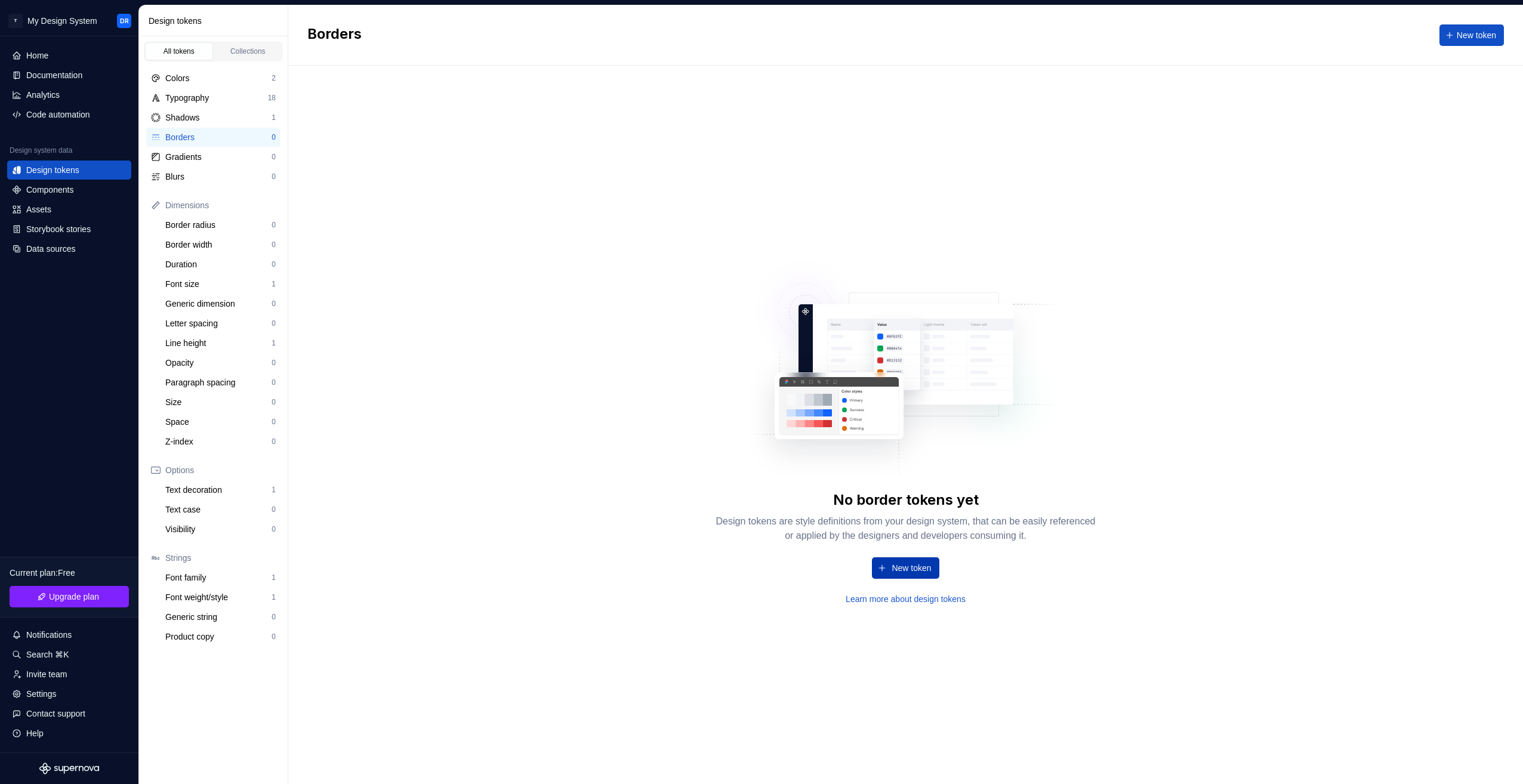
click at [896, 560] on button "New token" at bounding box center [906, 568] width 67 height 21
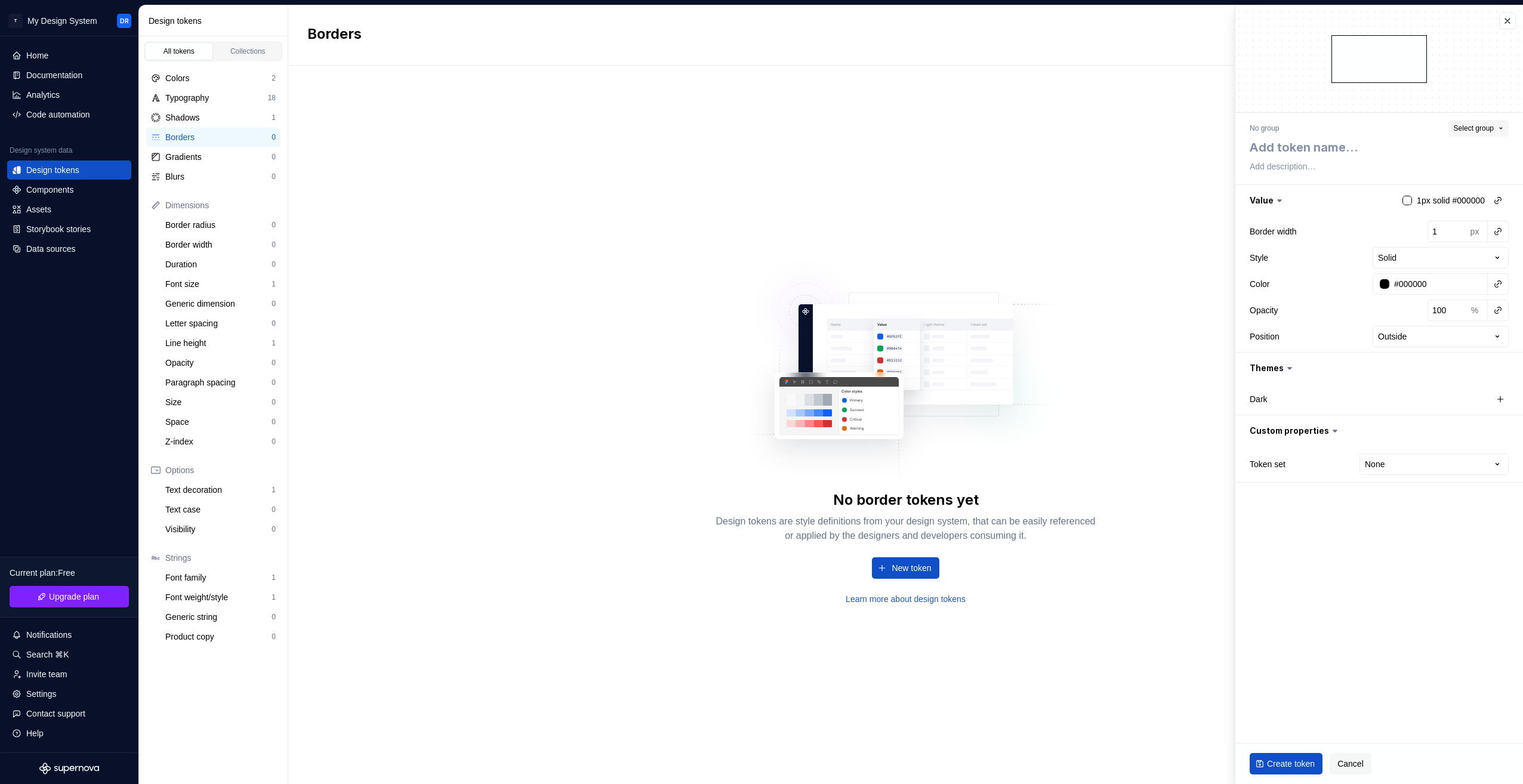
click at [1478, 126] on span "Select group" at bounding box center [1474, 128] width 40 height 10
drag, startPoint x: 1293, startPoint y: 470, endPoint x: 1292, endPoint y: 293, distance: 177.0
click at [1296, 458] on div "Token set None **** **** ******** *********" at bounding box center [1380, 464] width 259 height 21
click at [1315, 147] on textarea at bounding box center [1377, 147] width 259 height 21
click at [1292, 171] on textarea at bounding box center [1377, 166] width 259 height 17
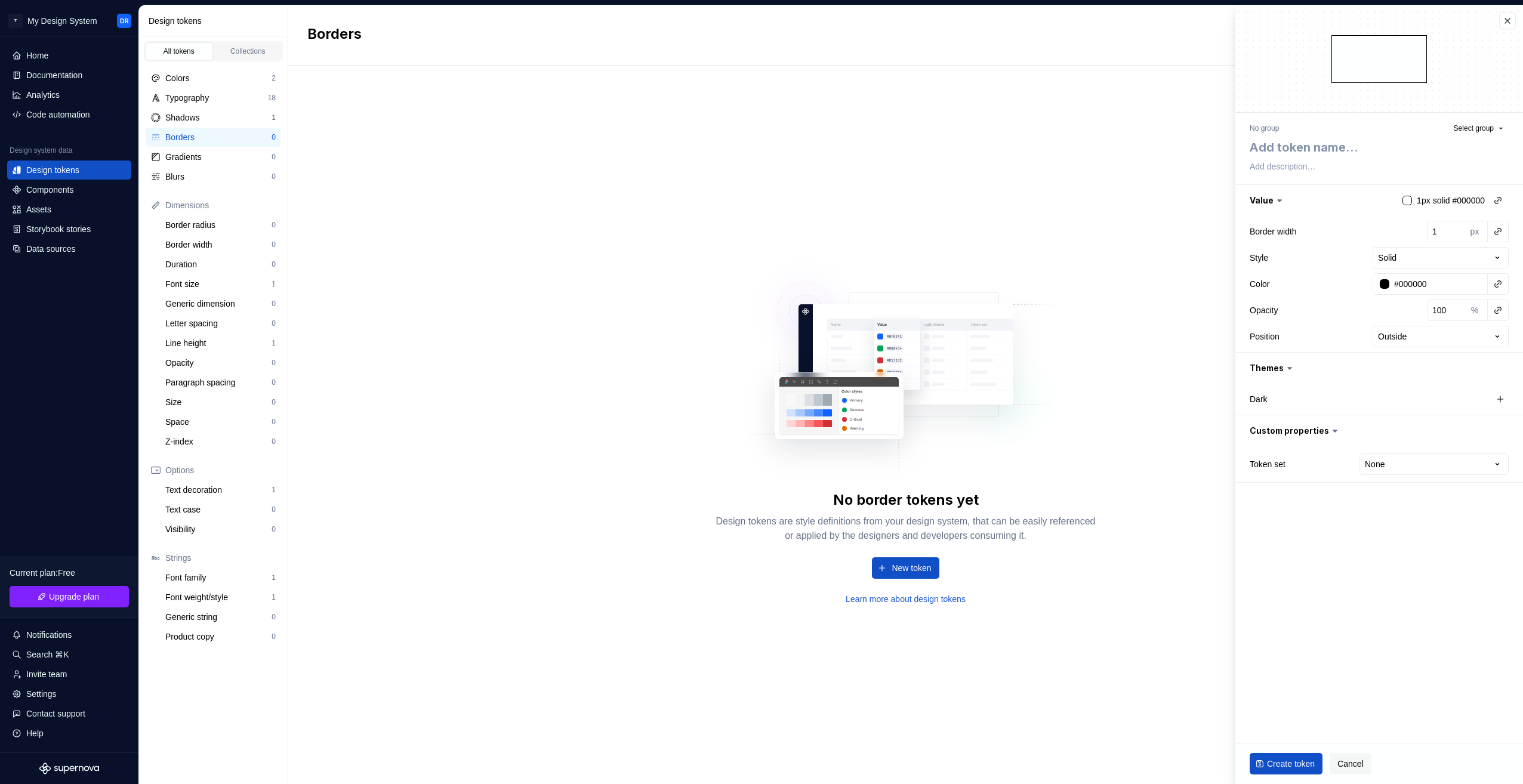
click at [1272, 133] on div "No group" at bounding box center [1265, 128] width 29 height 10
click at [1298, 145] on textarea at bounding box center [1377, 147] width 259 height 21
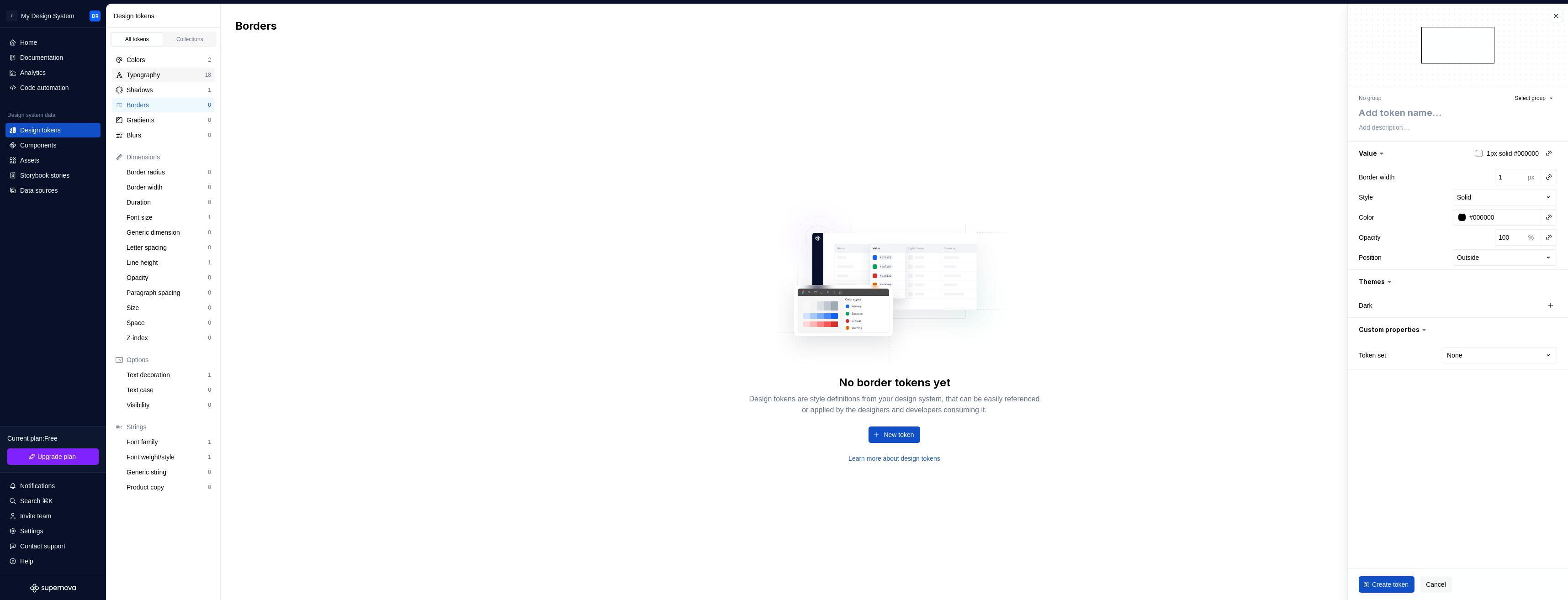
click at [164, 75] on div "Typography" at bounding box center [166, 75] width 79 height 9
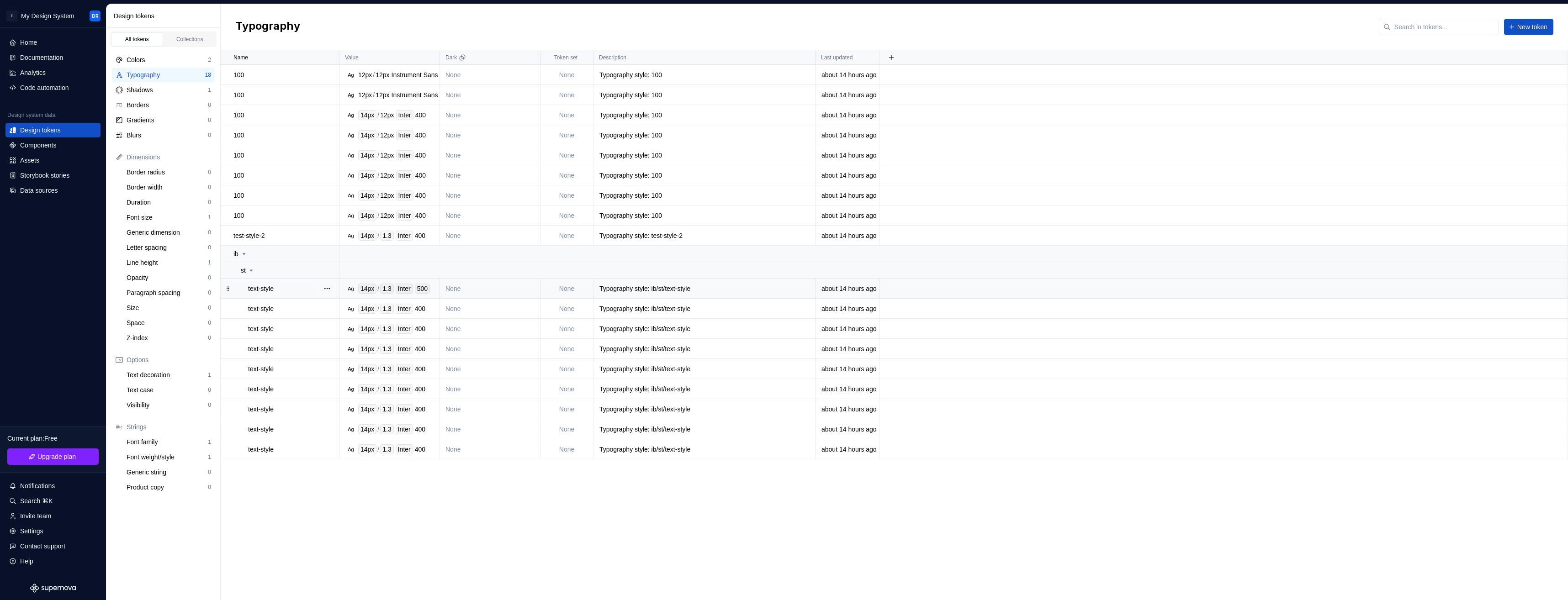
click at [299, 285] on div "text-style" at bounding box center [293, 288] width 91 height 9
type textarea "*"
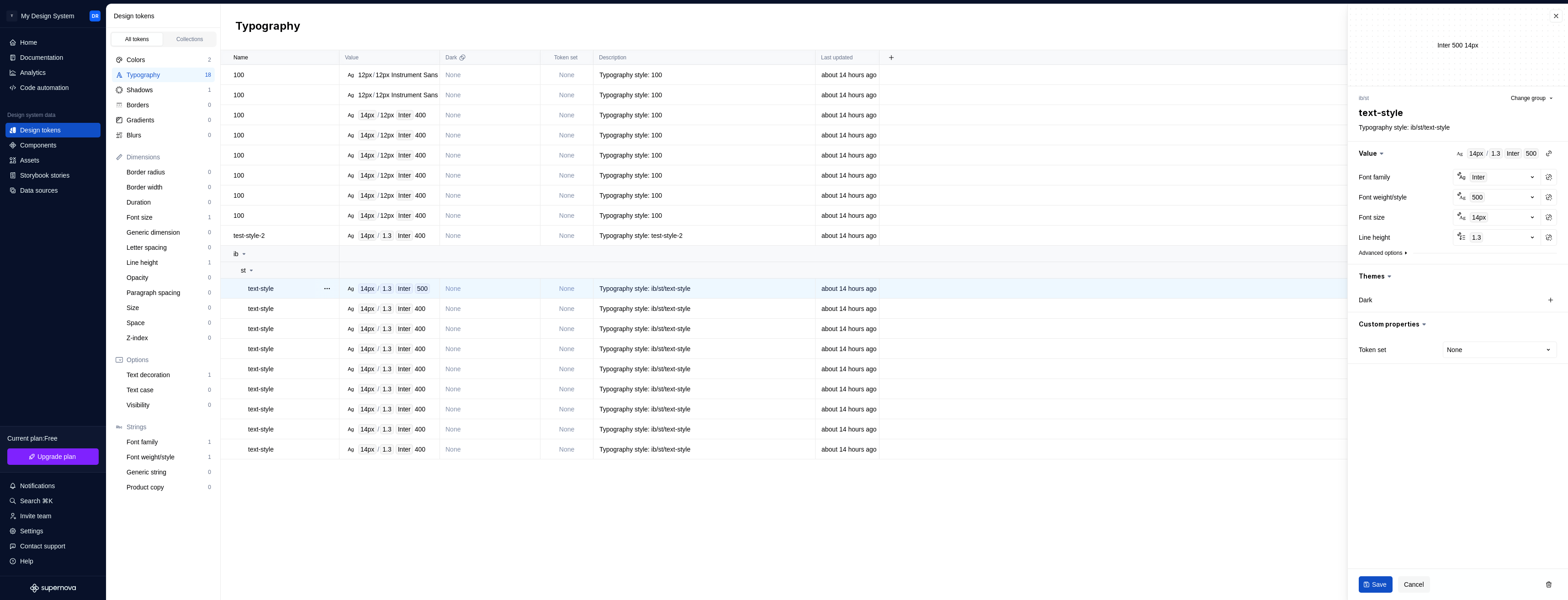
click at [1166, 256] on button "Advanced options" at bounding box center [1384, 253] width 51 height 7
click at [1166, 285] on html "T My Design System DR Home Documentation Analytics Code automation Design syste…" at bounding box center [784, 300] width 1568 height 600
select select "*********"
click at [1166, 586] on span "Save" at bounding box center [1379, 584] width 15 height 9
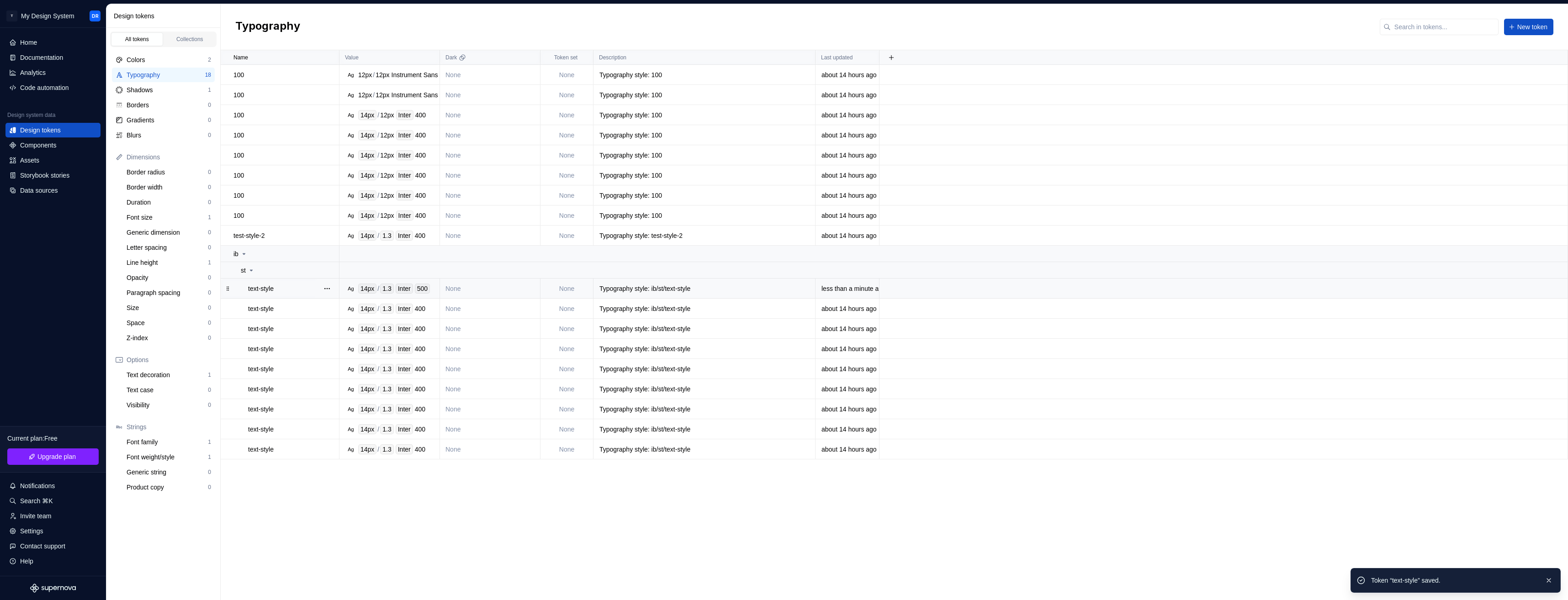
click at [303, 286] on div "text-style" at bounding box center [293, 288] width 91 height 9
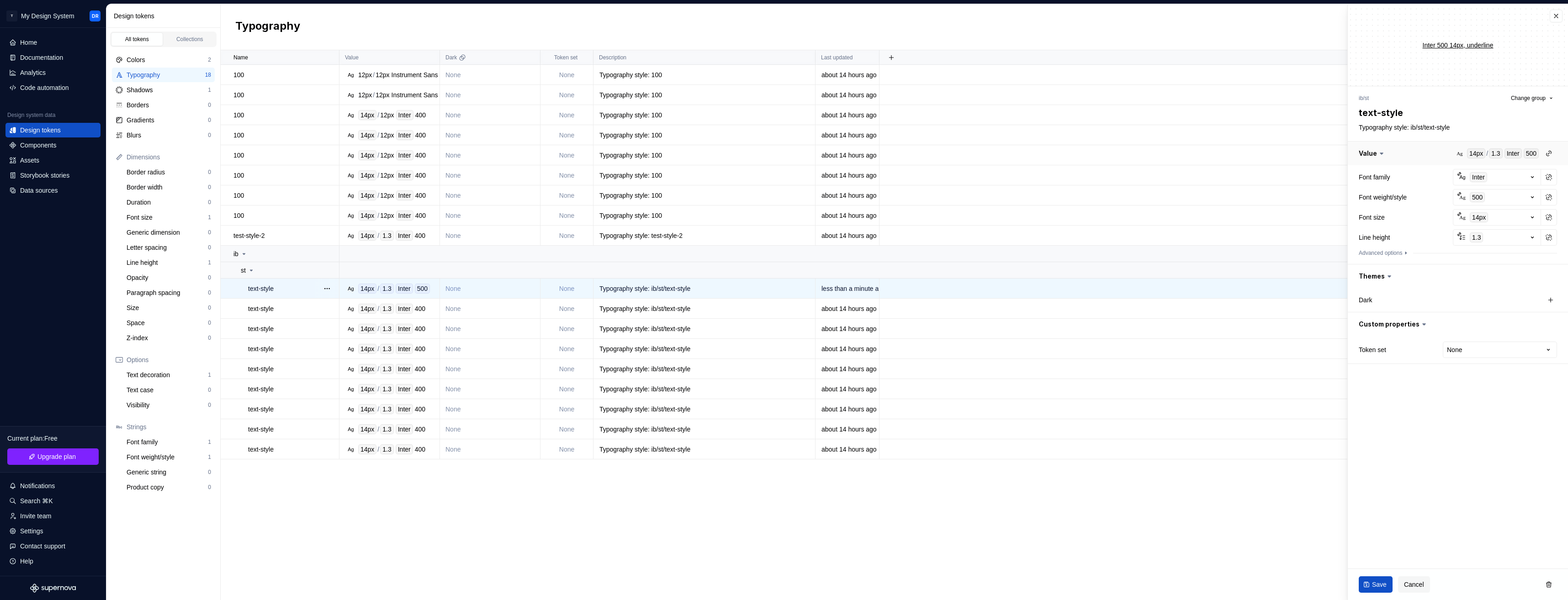
click at [1166, 155] on button "button" at bounding box center [1458, 153] width 220 height 24
click at [1166, 250] on button "Advanced options" at bounding box center [1384, 253] width 51 height 7
click at [1166, 288] on html "T My Design System DR Home Documentation Analytics Code automation Design syste…" at bounding box center [784, 300] width 1568 height 600
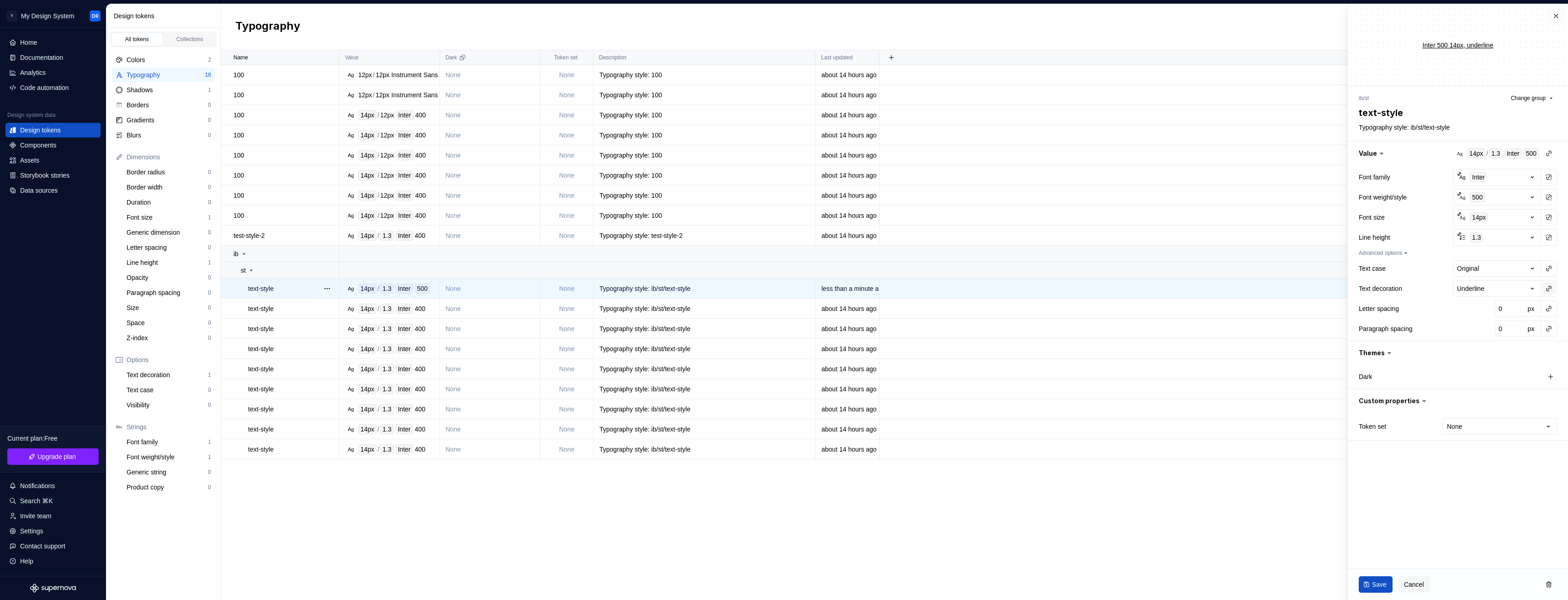
click at [1166, 287] on button "button" at bounding box center [1549, 288] width 13 height 13
click at [1166, 459] on html "T My Design System DR Home Documentation Analytics Code automation Design syste…" at bounding box center [784, 300] width 1568 height 600
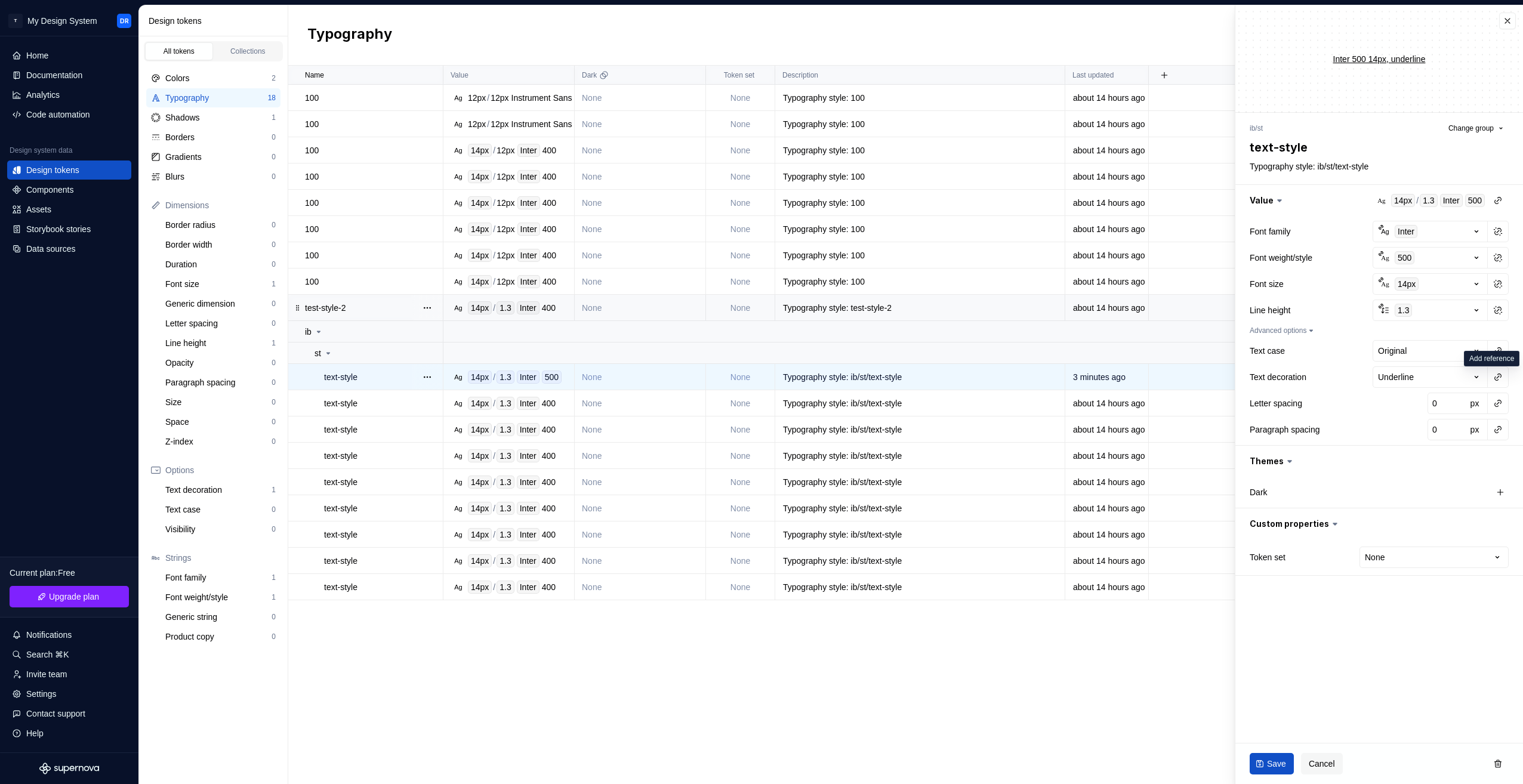
type textarea "*"
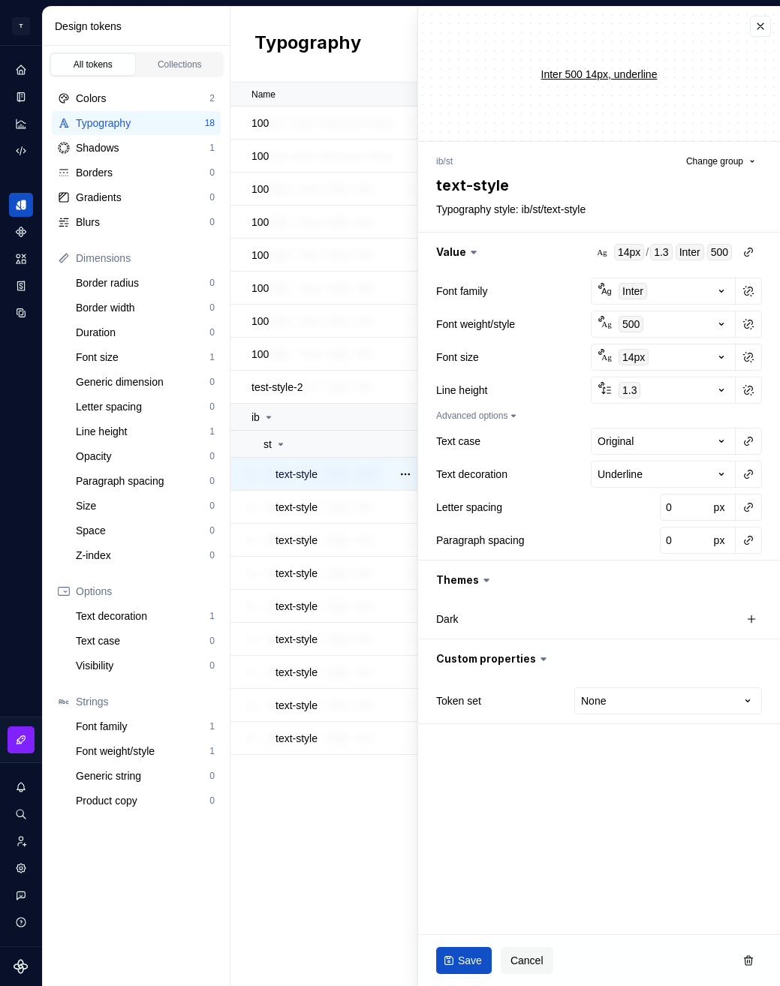
scroll to position [0, 191]
click at [754, 29] on button "button" at bounding box center [760, 26] width 21 height 21
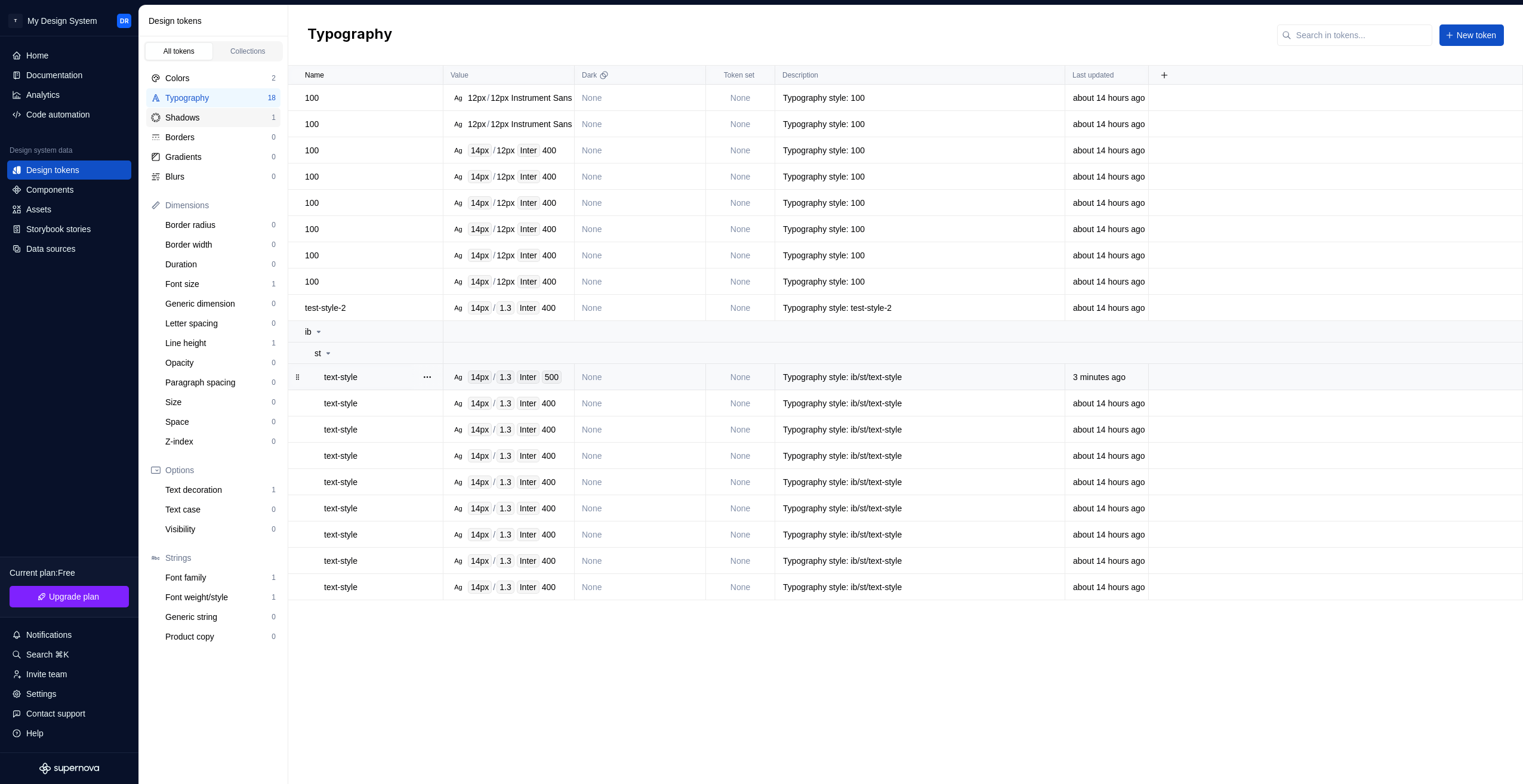
click at [197, 117] on div "Shadows" at bounding box center [219, 117] width 107 height 12
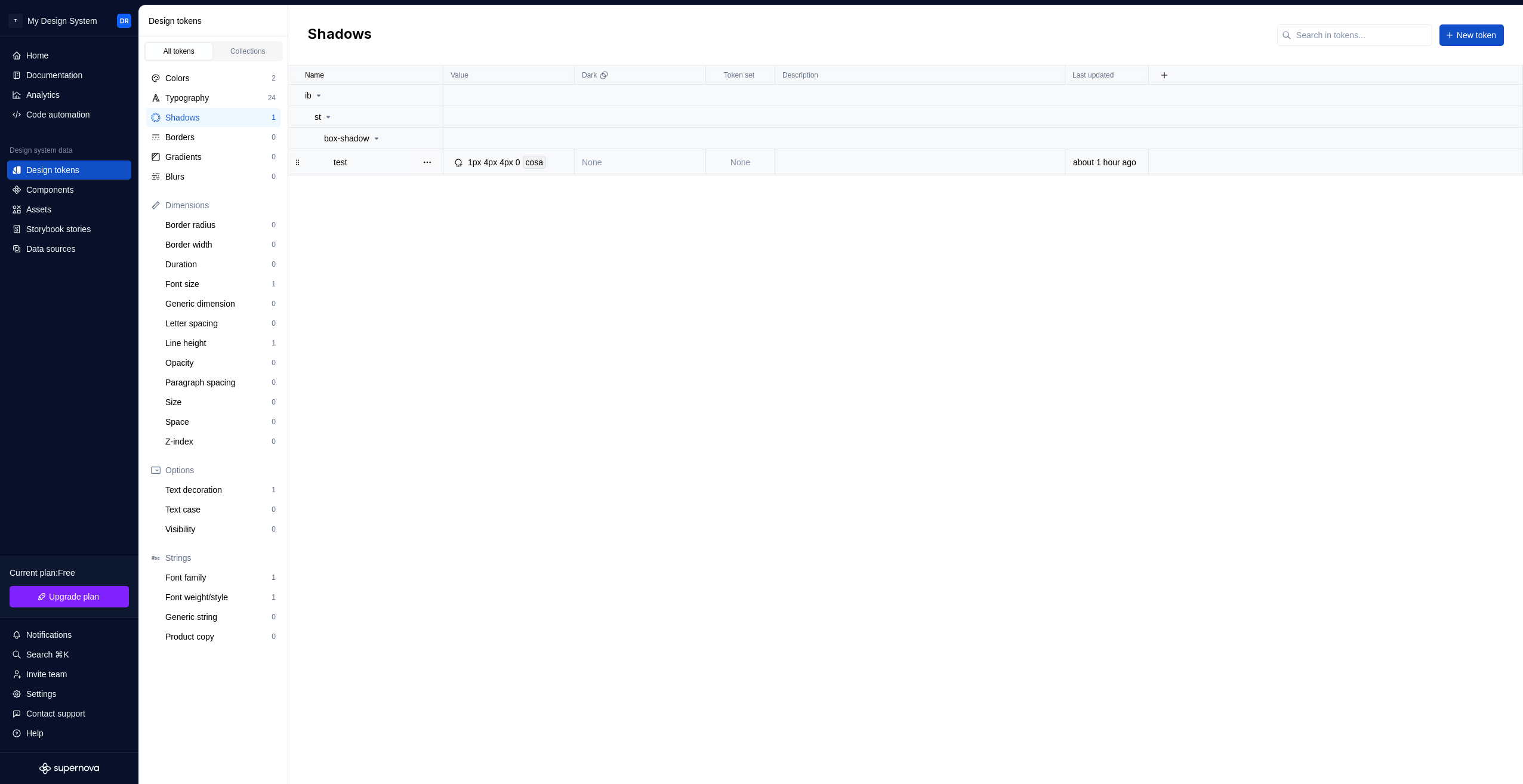
click at [472, 169] on div "1px" at bounding box center [474, 162] width 14 height 14
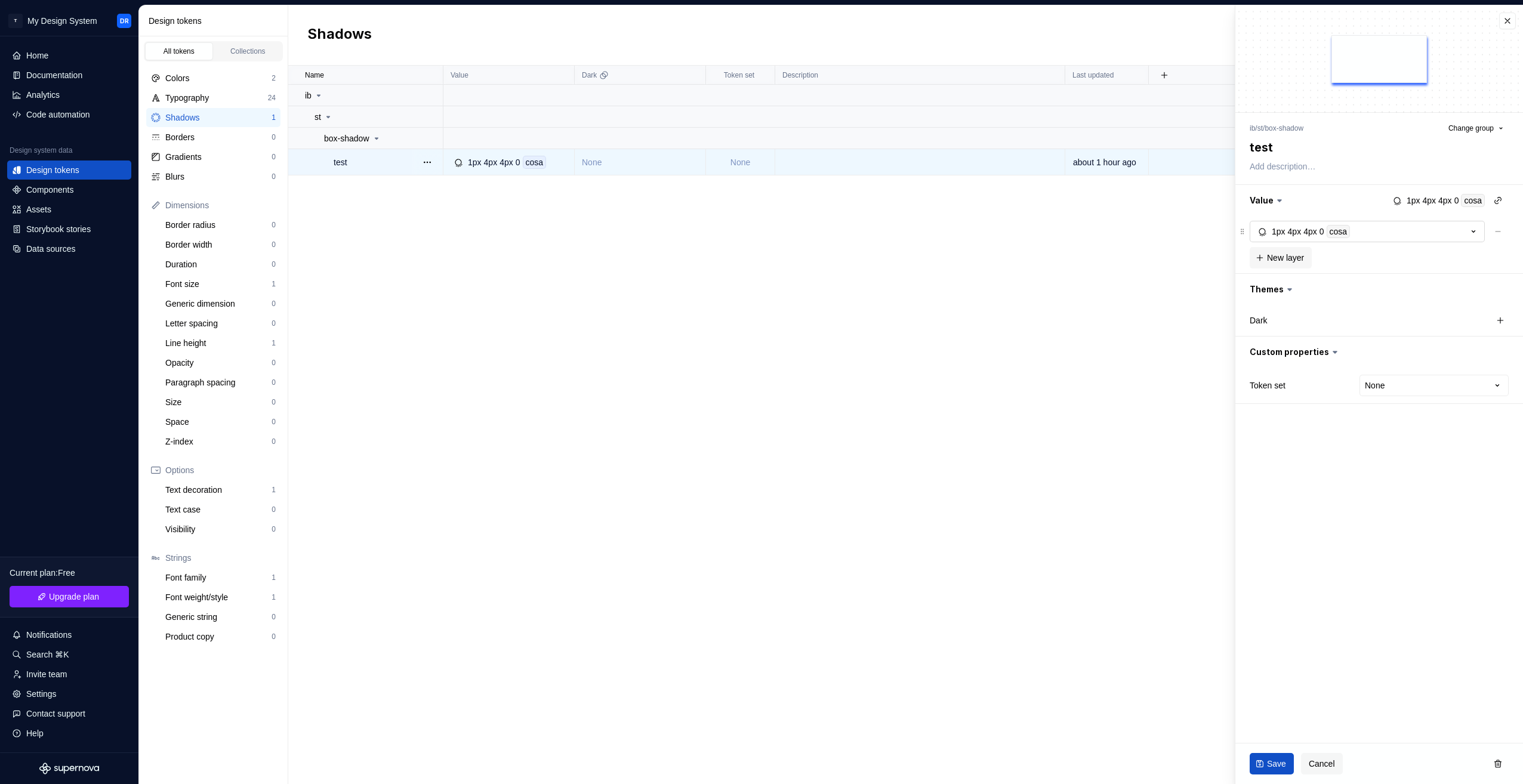
click at [1473, 228] on icon "button" at bounding box center [1474, 231] width 12 height 12
click at [200, 104] on div "Typography 24" at bounding box center [213, 98] width 134 height 19
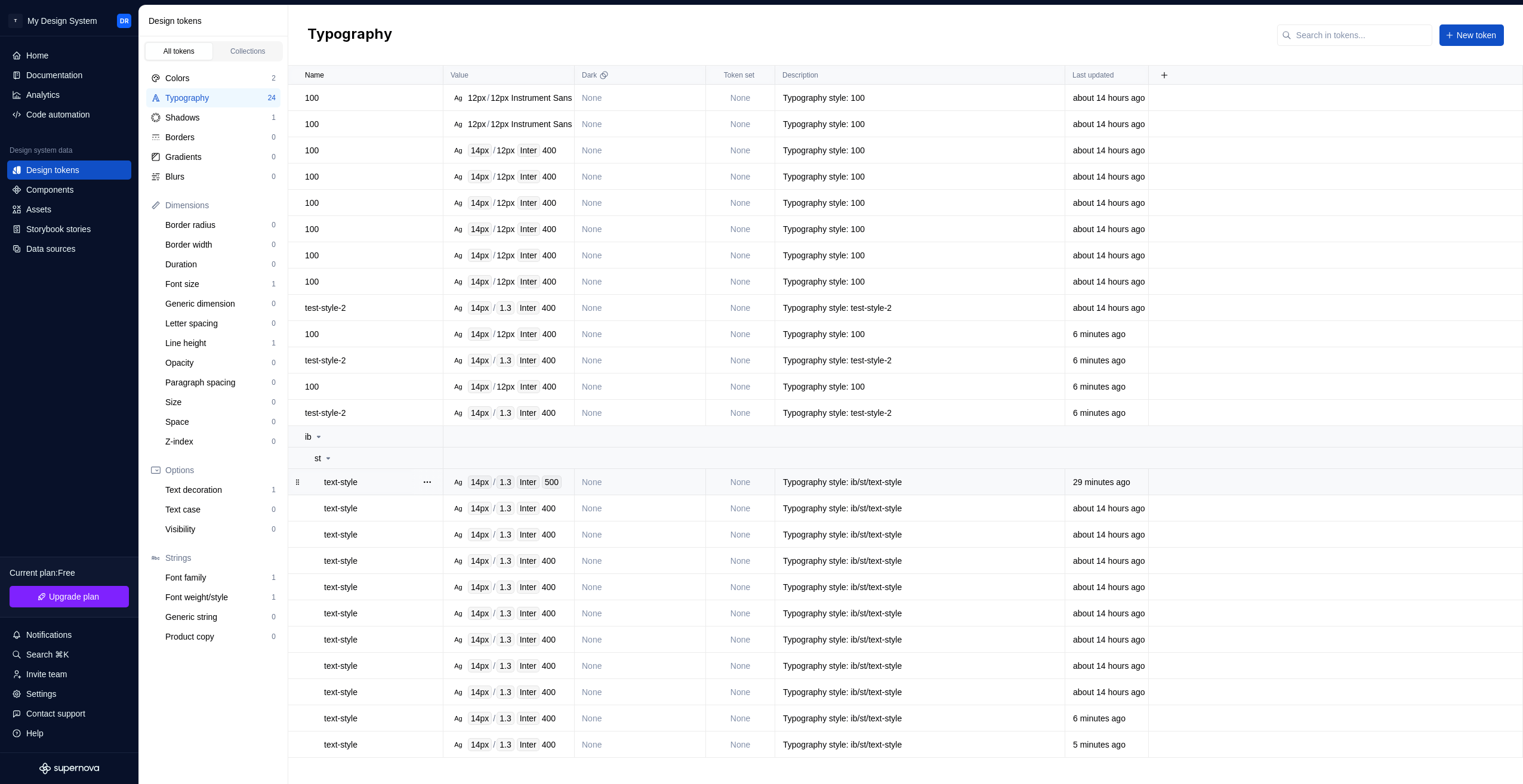
click at [381, 478] on div "text-style" at bounding box center [383, 482] width 118 height 12
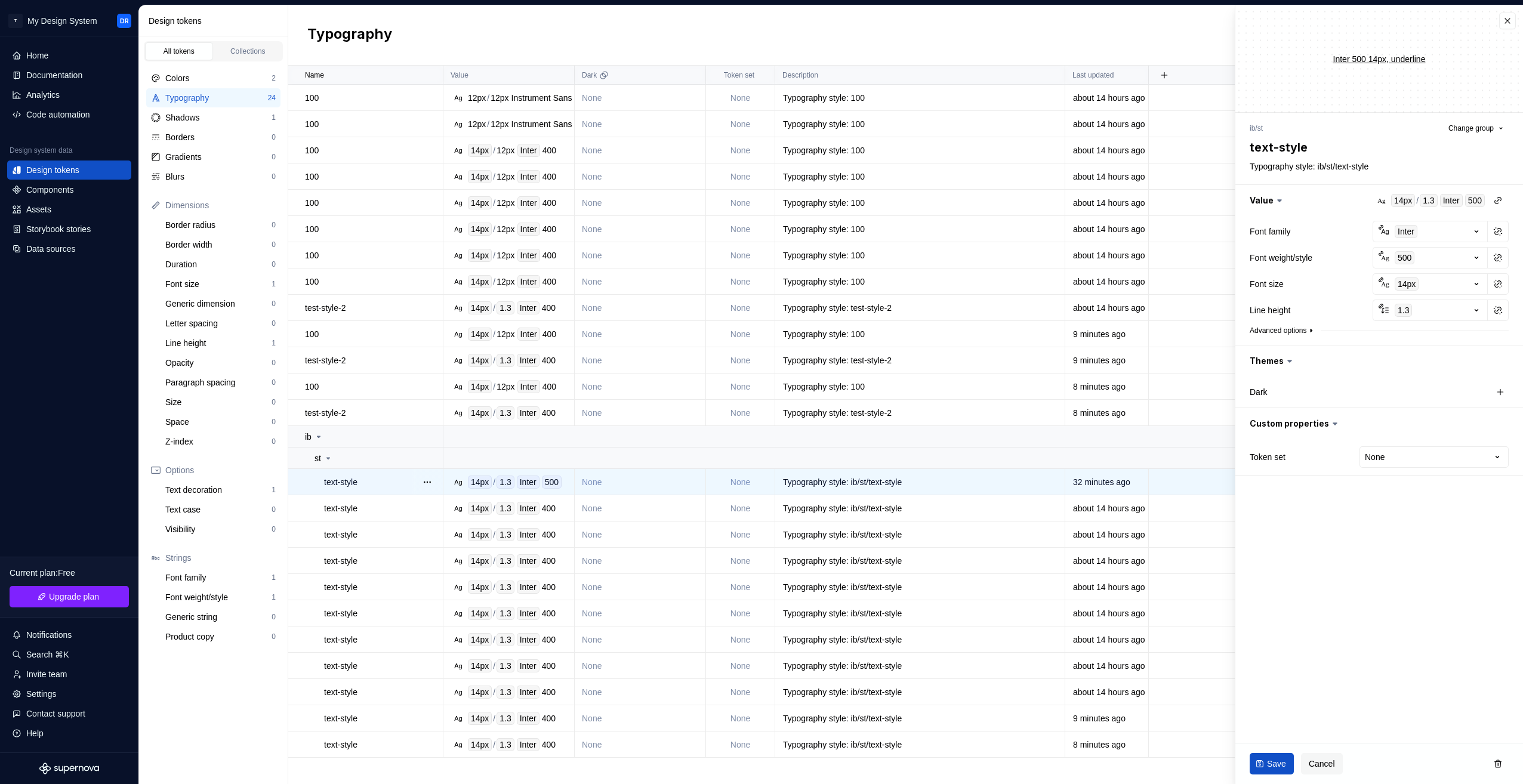
click at [1296, 332] on button "Advanced options" at bounding box center [1283, 331] width 66 height 10
click at [1274, 203] on icon at bounding box center [1280, 200] width 12 height 12
click at [1276, 197] on icon at bounding box center [1280, 200] width 12 height 12
click at [1501, 202] on button "button" at bounding box center [1498, 200] width 17 height 17
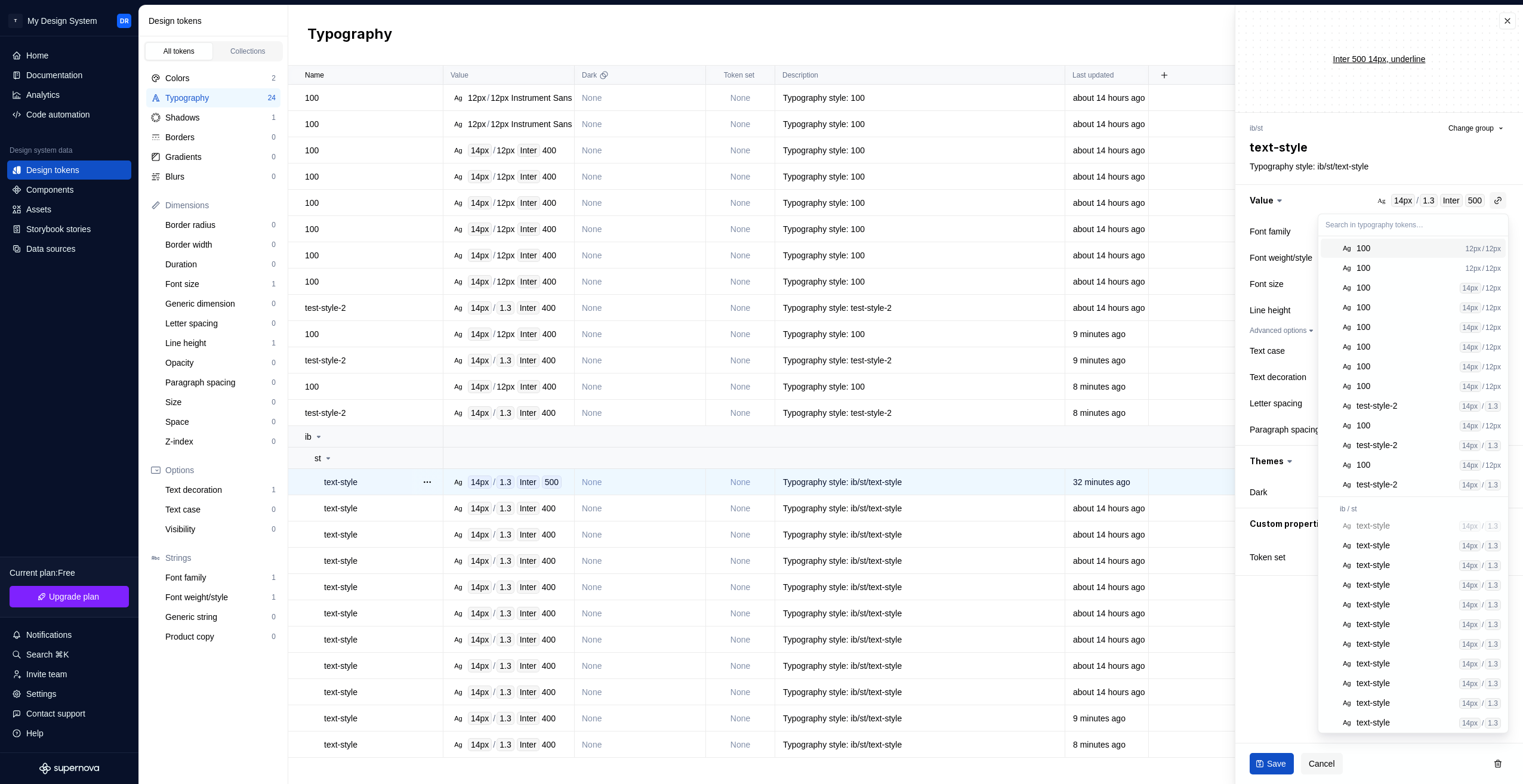
click at [1501, 202] on html "T My Design System DR Home Documentation Analytics Code automation Design syste…" at bounding box center [761, 392] width 1523 height 784
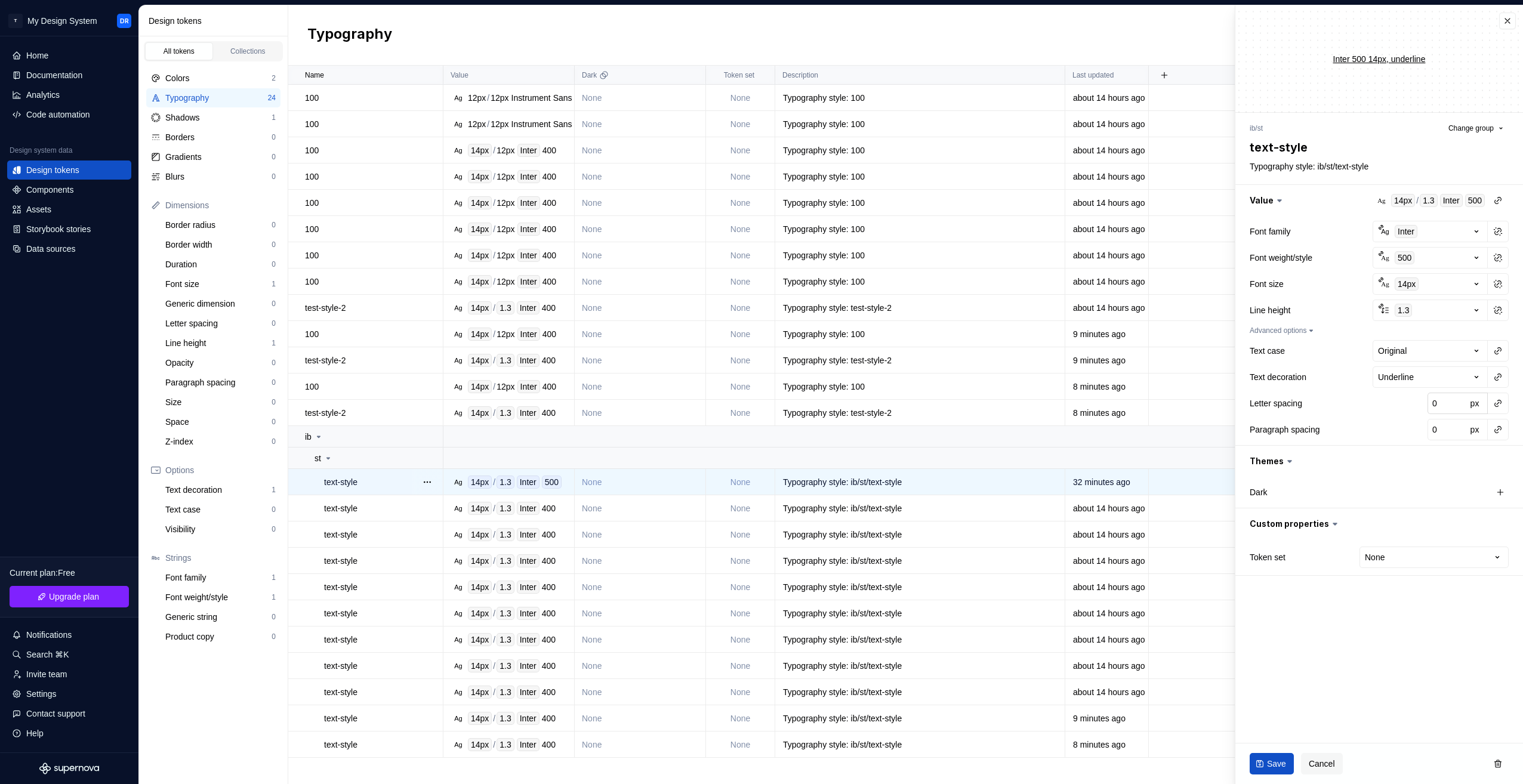
type textarea "*"
type input "1"
click at [1458, 401] on input "1" at bounding box center [1447, 403] width 39 height 21
type textarea "*"
type input "2"
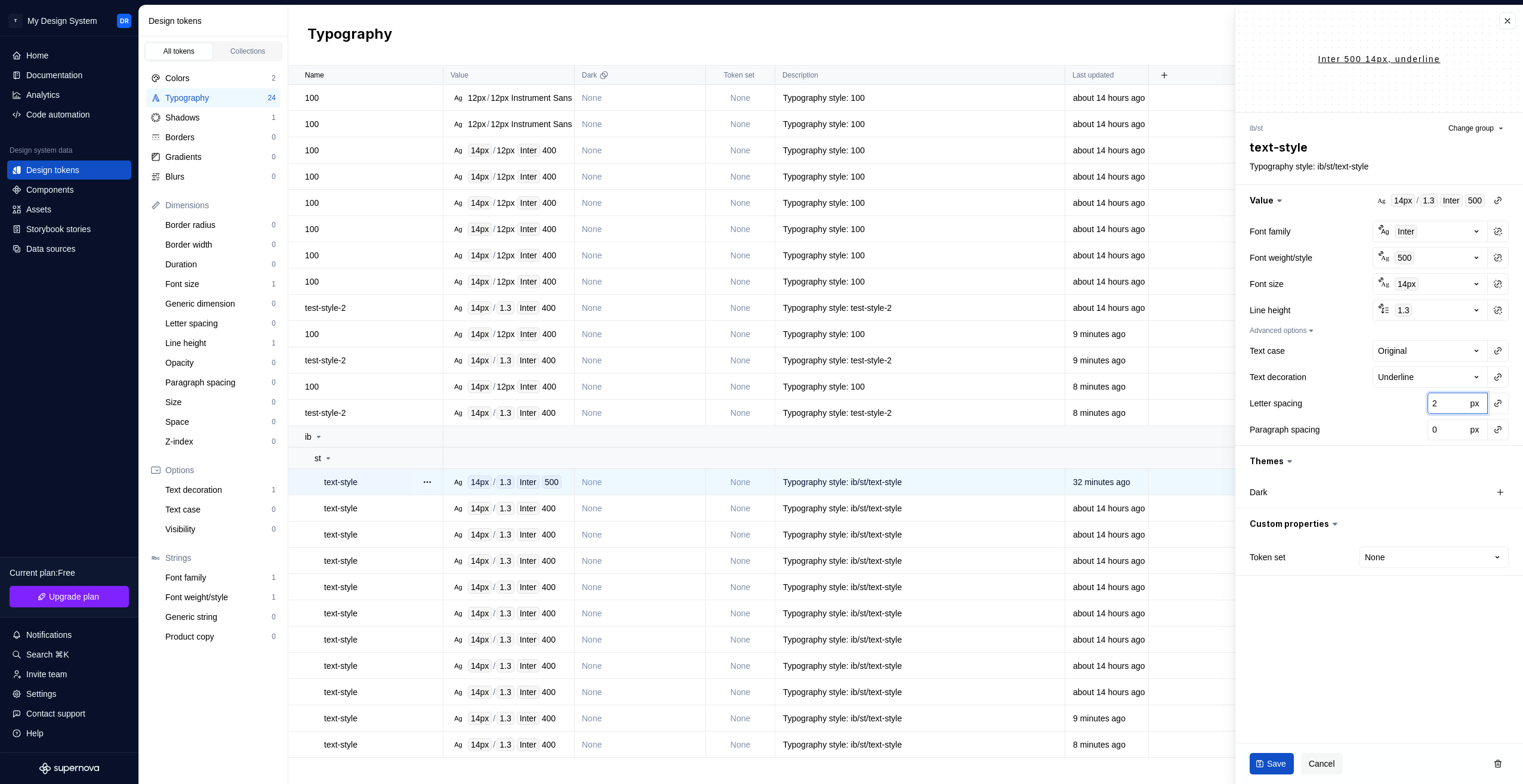
click at [1458, 401] on input "2" at bounding box center [1447, 403] width 39 height 21
type textarea "*"
type input "3"
click at [1458, 401] on input "3" at bounding box center [1447, 403] width 39 height 21
type textarea "*"
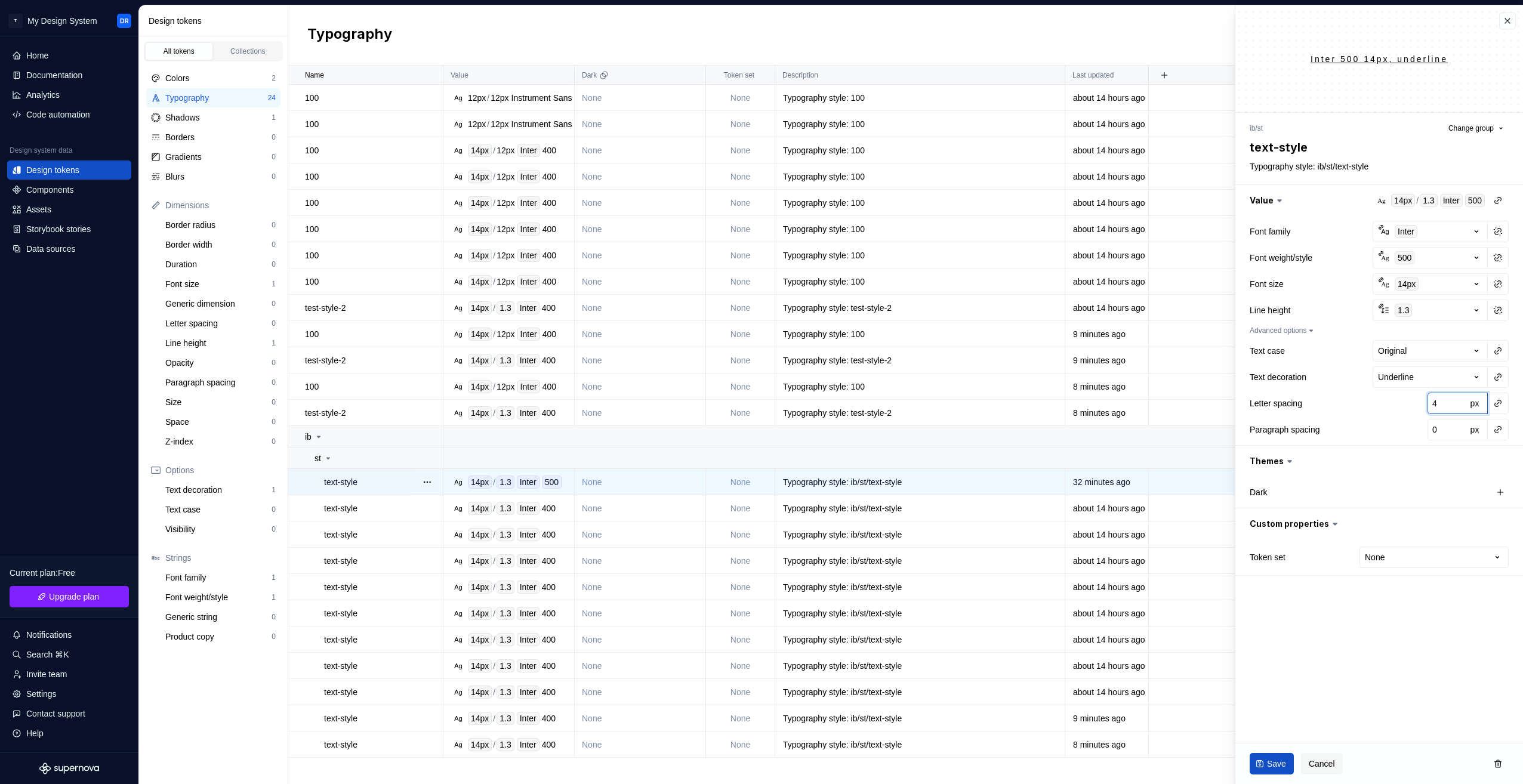
type input "4"
click at [1458, 401] on input "4" at bounding box center [1447, 403] width 39 height 21
type textarea "*"
type input "3"
click at [1459, 406] on input "3" at bounding box center [1447, 403] width 39 height 21
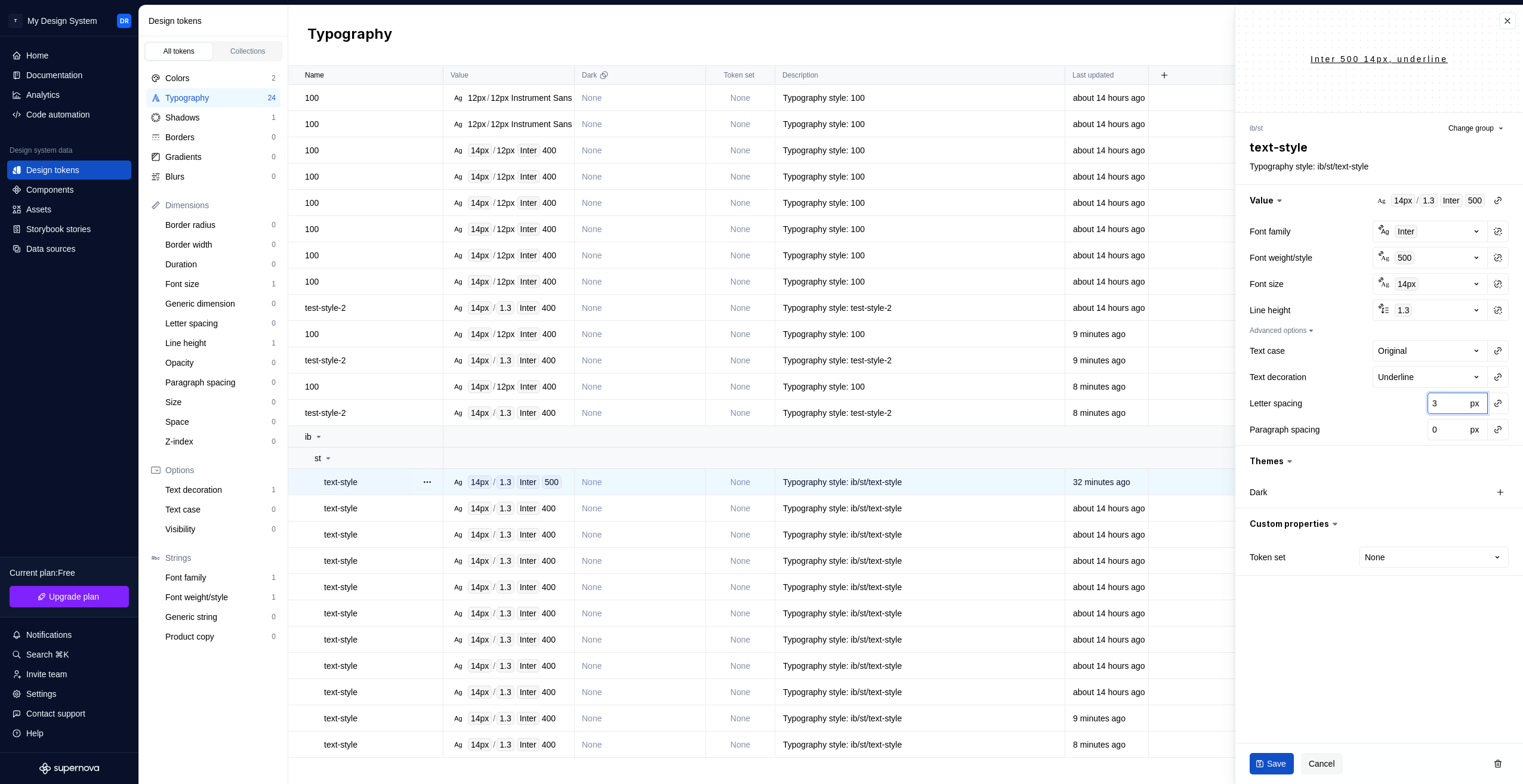
type textarea "*"
type input "2"
click at [1459, 406] on input "2" at bounding box center [1447, 403] width 39 height 21
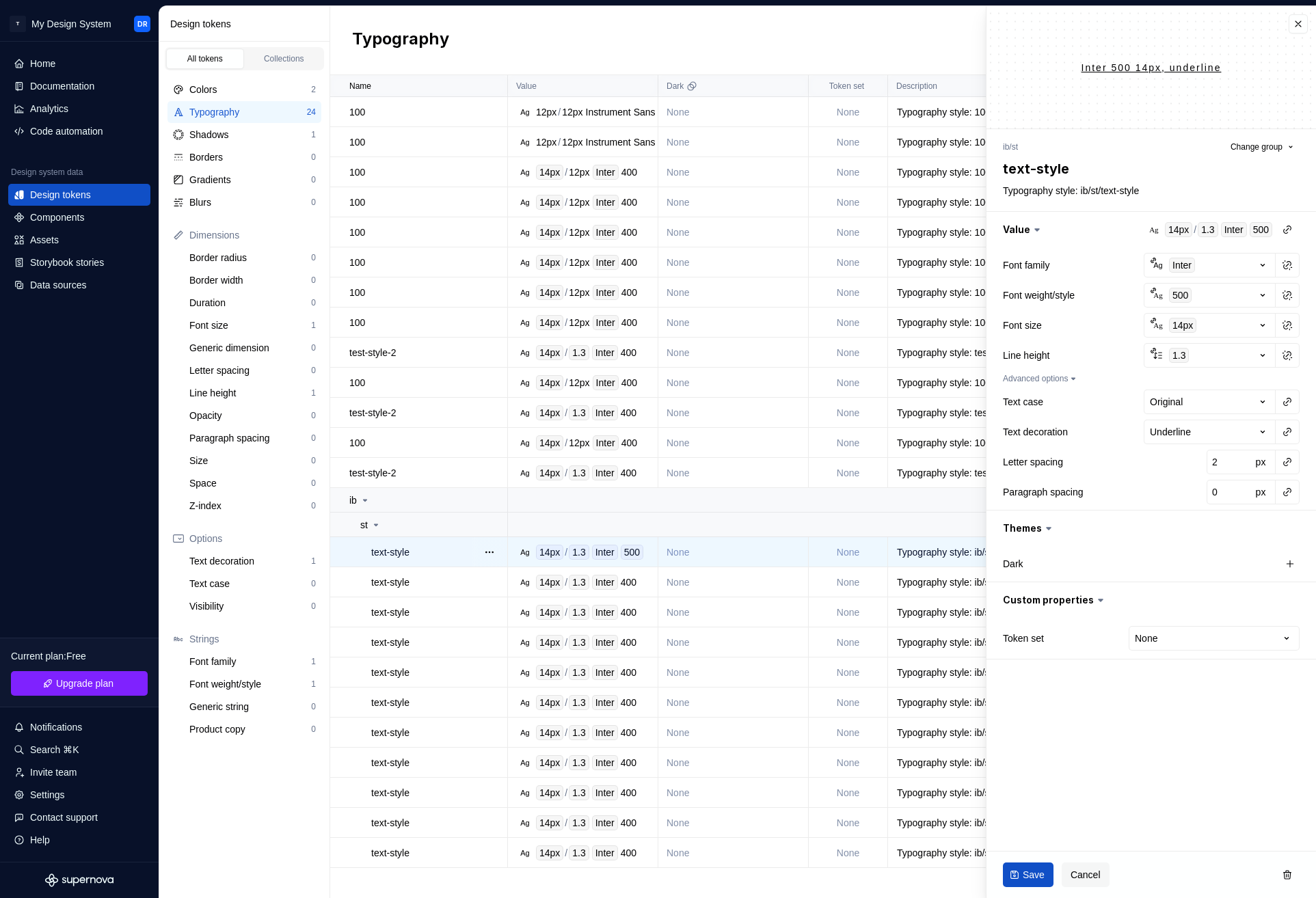
type textarea "*"
